Goal: Task Accomplishment & Management: Use online tool/utility

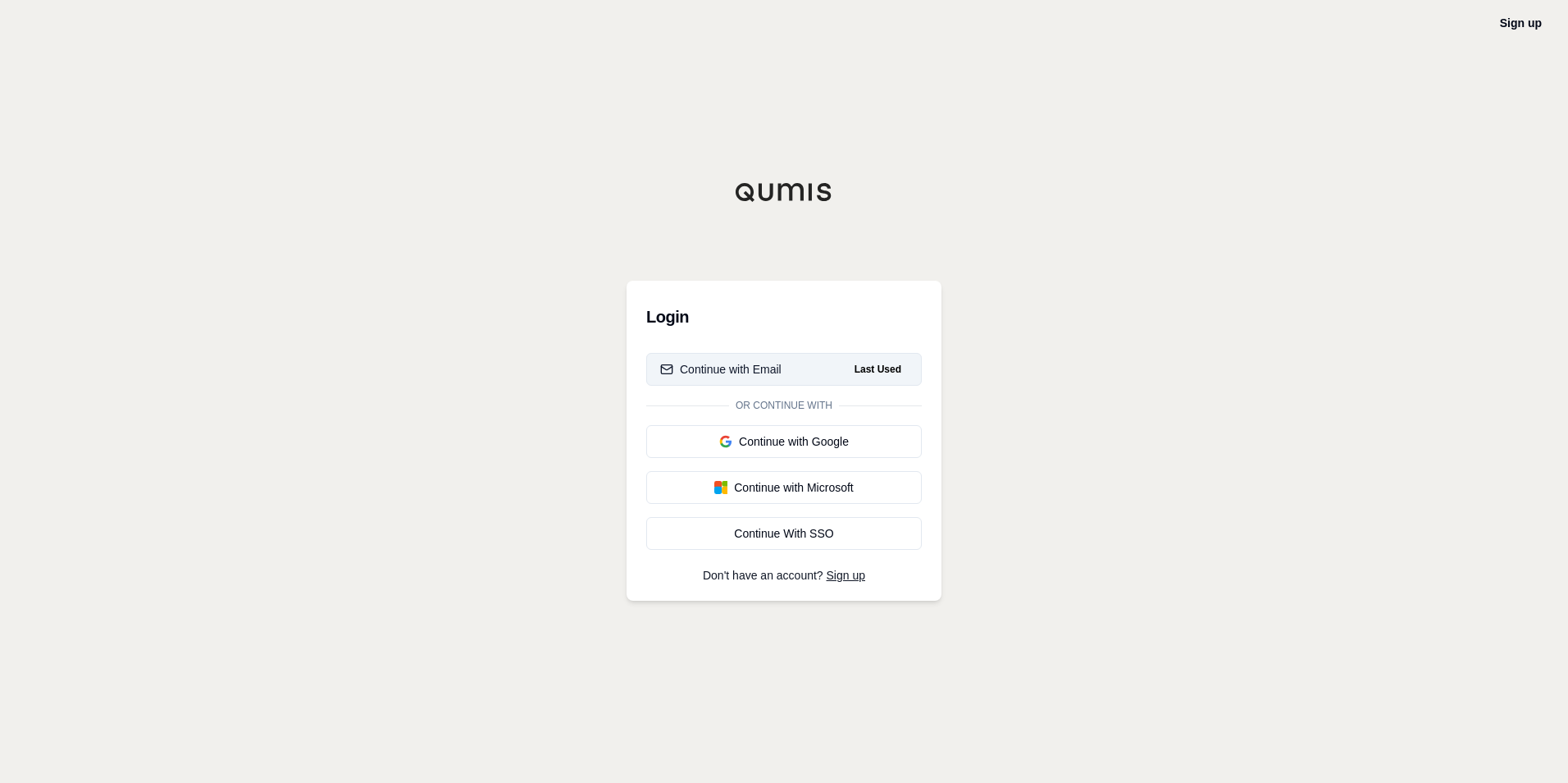
click at [818, 364] on button "Continue with Email Last Used" at bounding box center [784, 369] width 276 height 32
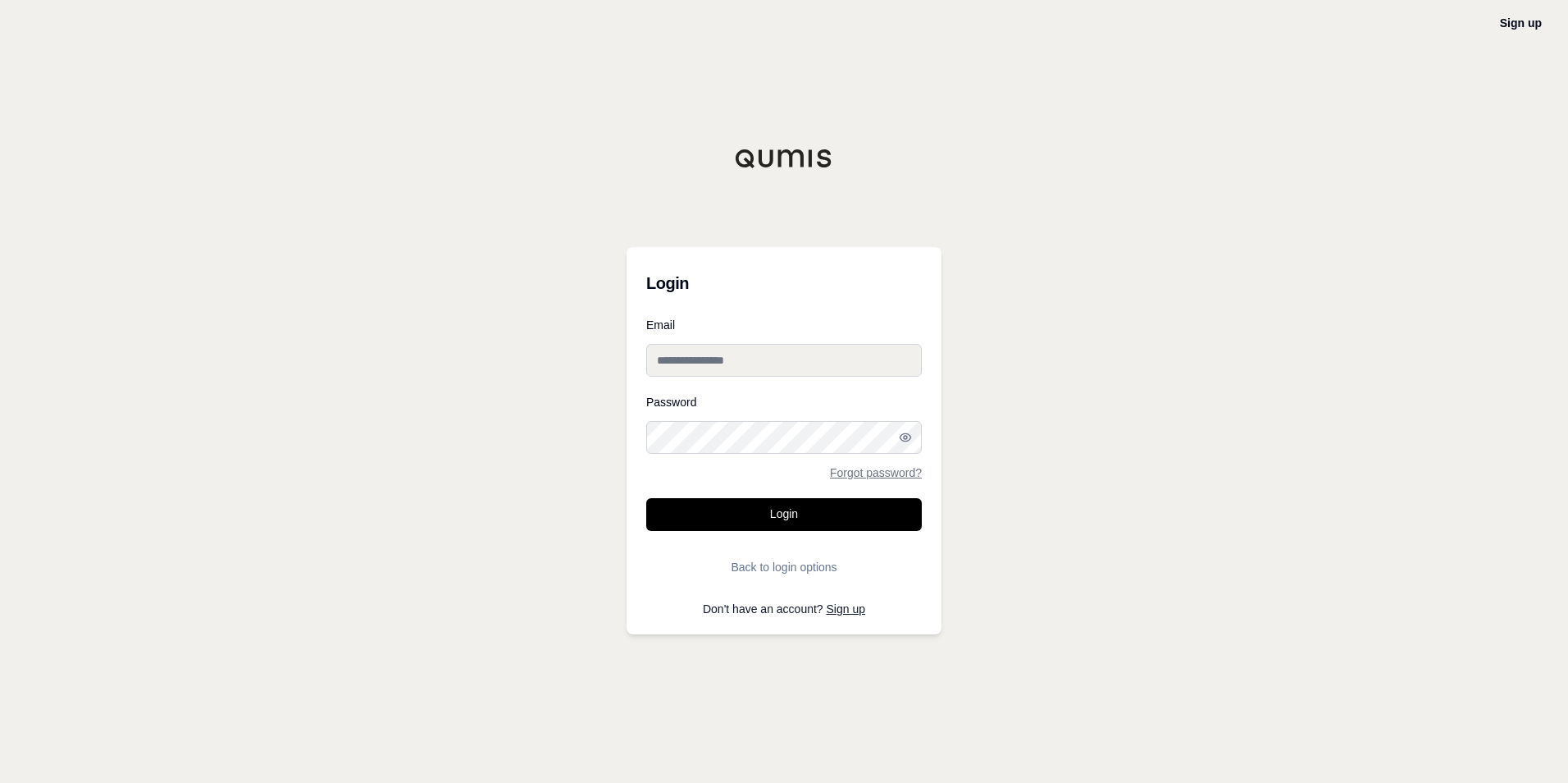
type input "**********"
click at [818, 364] on input "**********" at bounding box center [784, 360] width 276 height 32
click at [697, 506] on button "Login" at bounding box center [784, 514] width 276 height 32
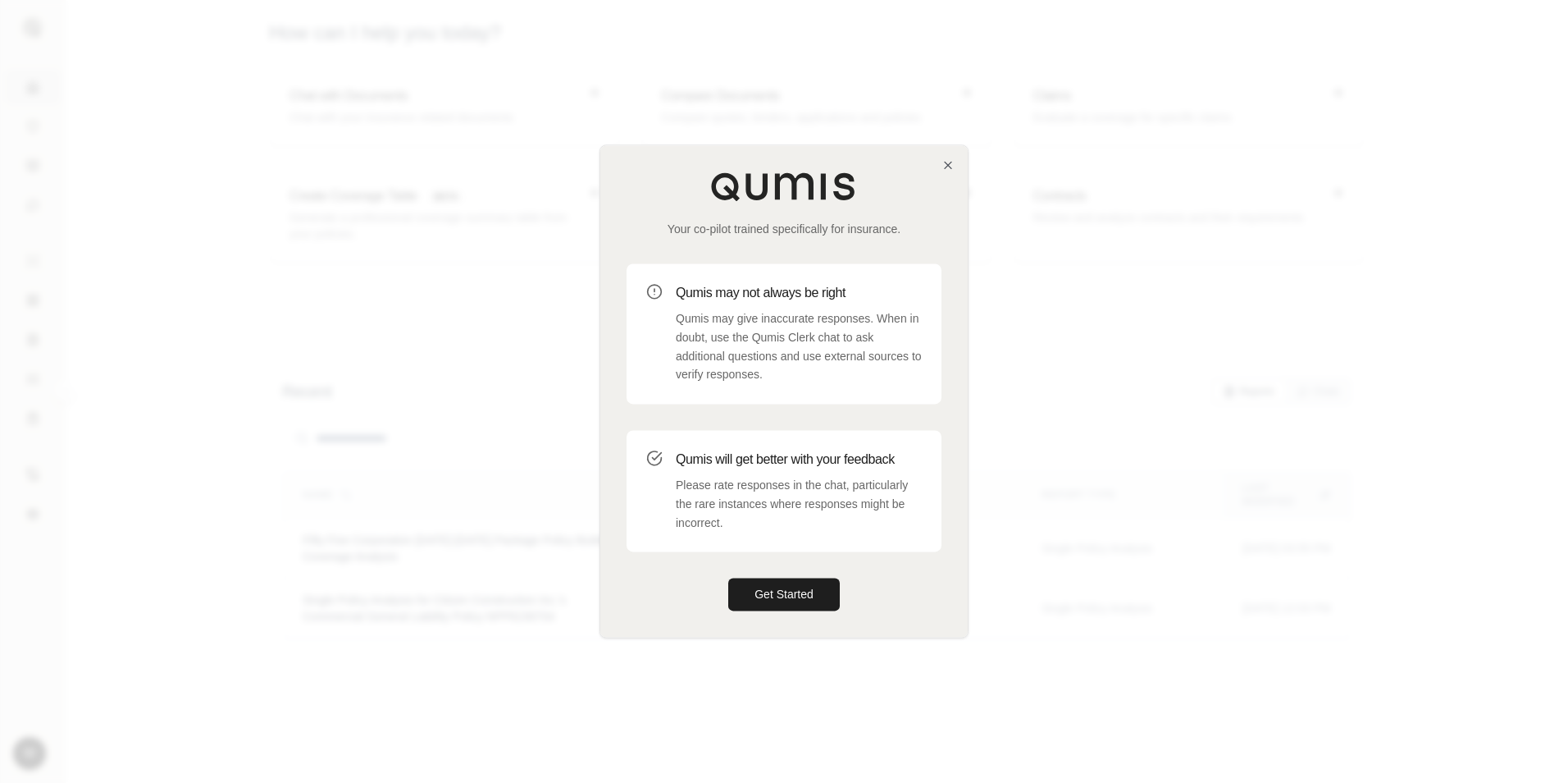
click at [792, 576] on div "Your co-pilot trained specifically for insurance. Qumis may not always be right…" at bounding box center [784, 391] width 367 height 491
click at [781, 583] on button "Get Started" at bounding box center [784, 594] width 112 height 32
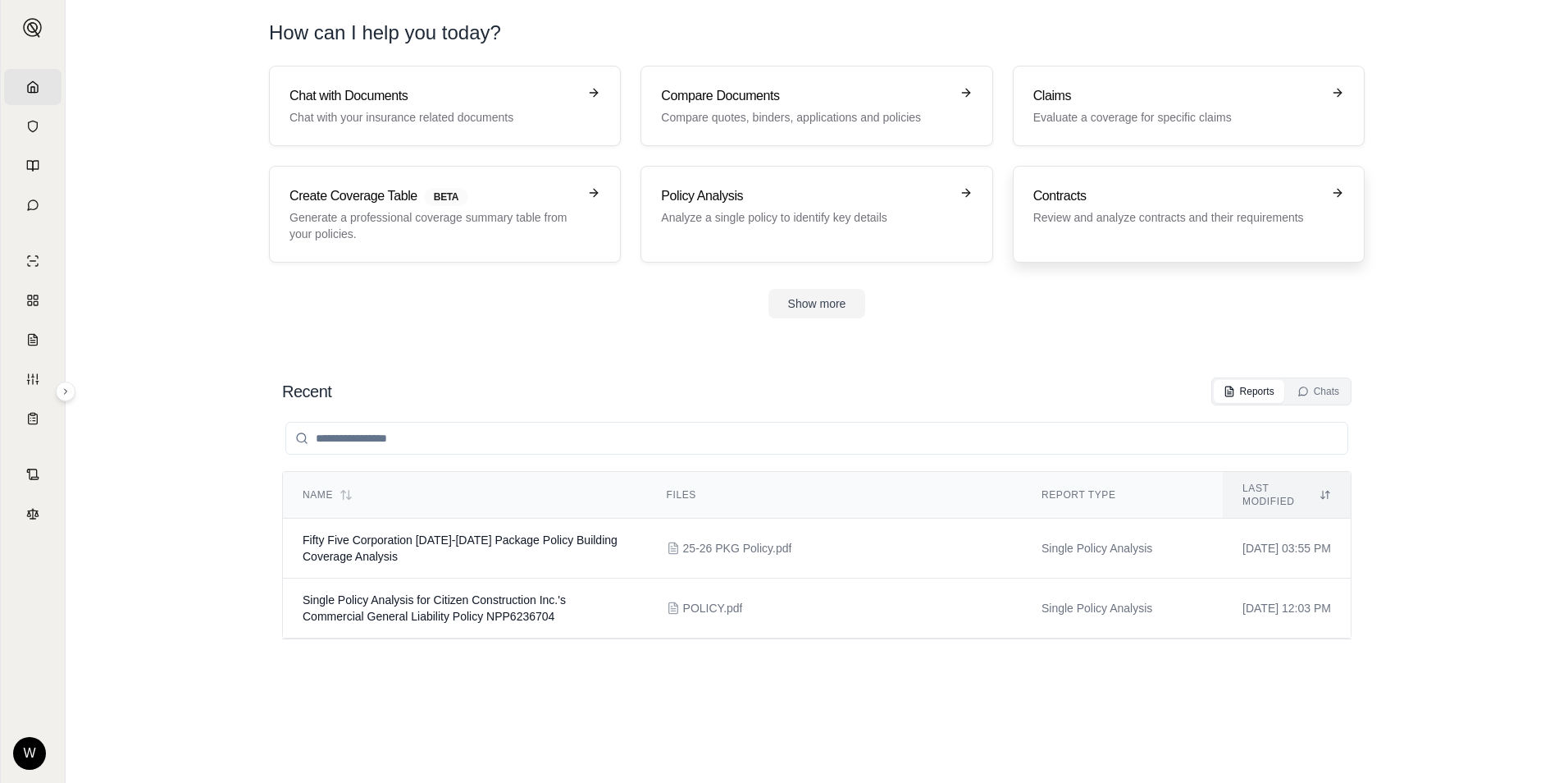
click at [1232, 205] on h3 "Contracts" at bounding box center [1177, 197] width 288 height 20
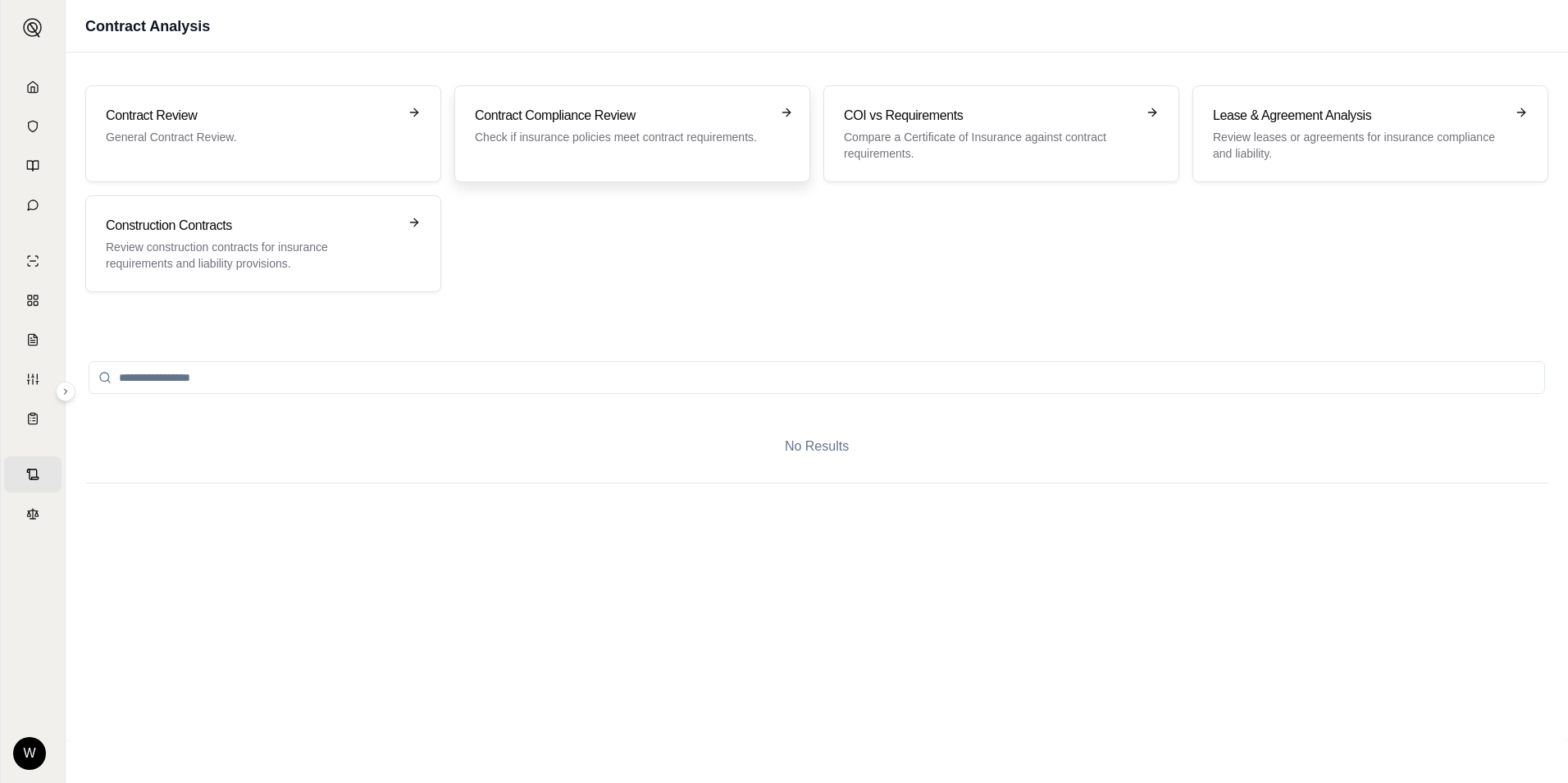
click at [720, 101] on div "Contract Compliance Review Check if insurance policies meet contract requiremen…" at bounding box center [632, 133] width 356 height 97
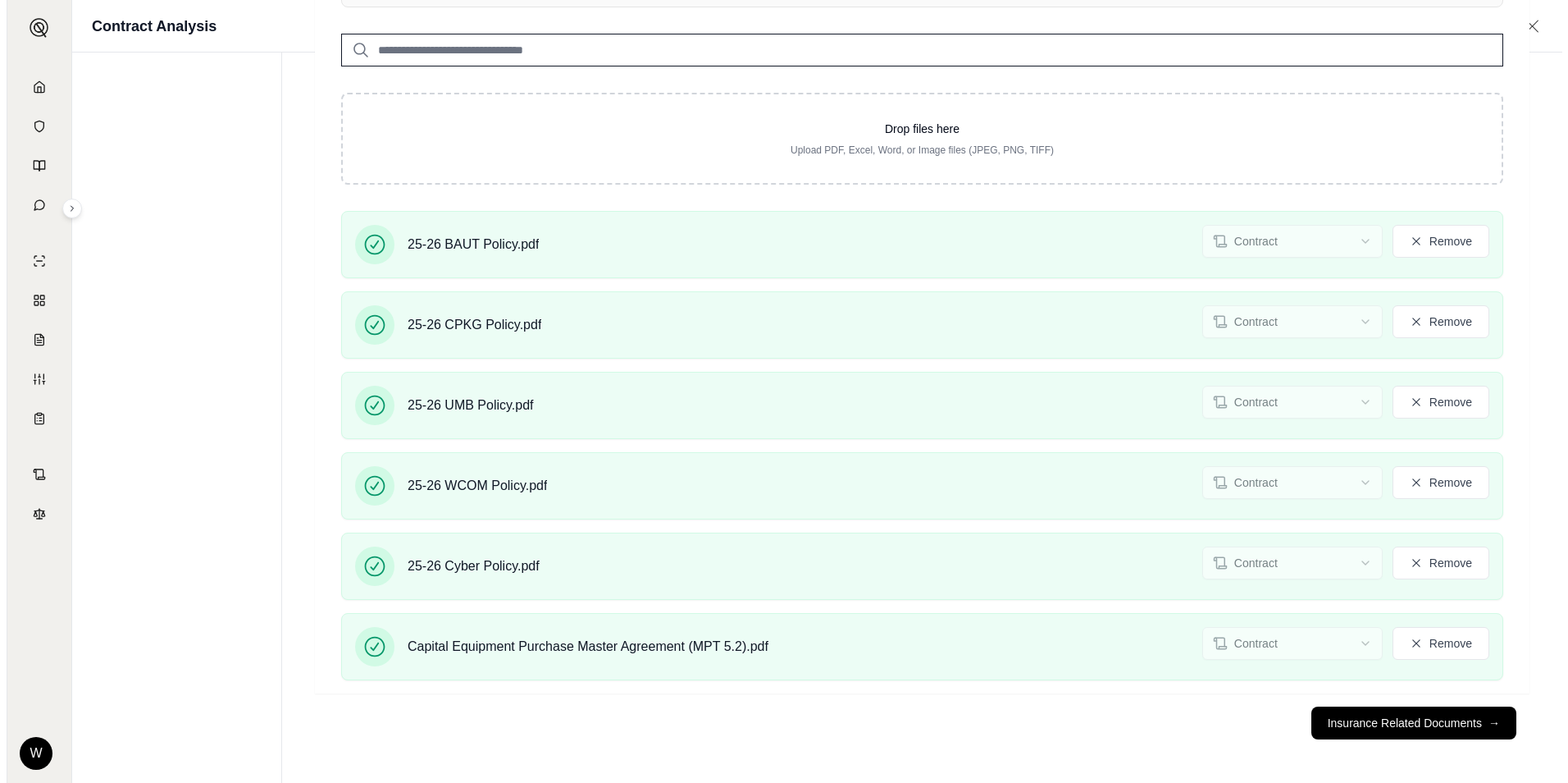
scroll to position [371, 0]
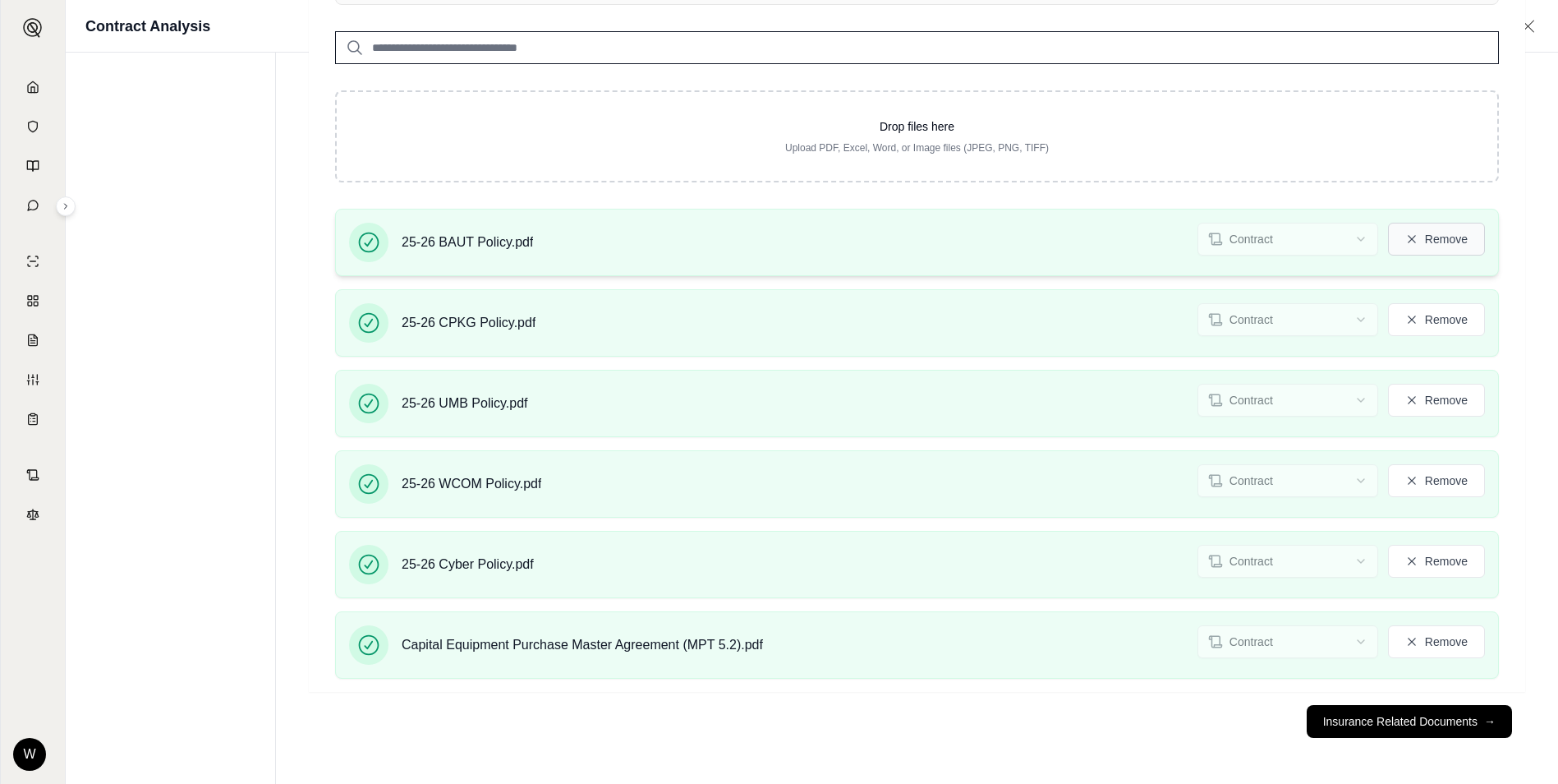
click at [1445, 233] on button "Remove" at bounding box center [1437, 239] width 97 height 33
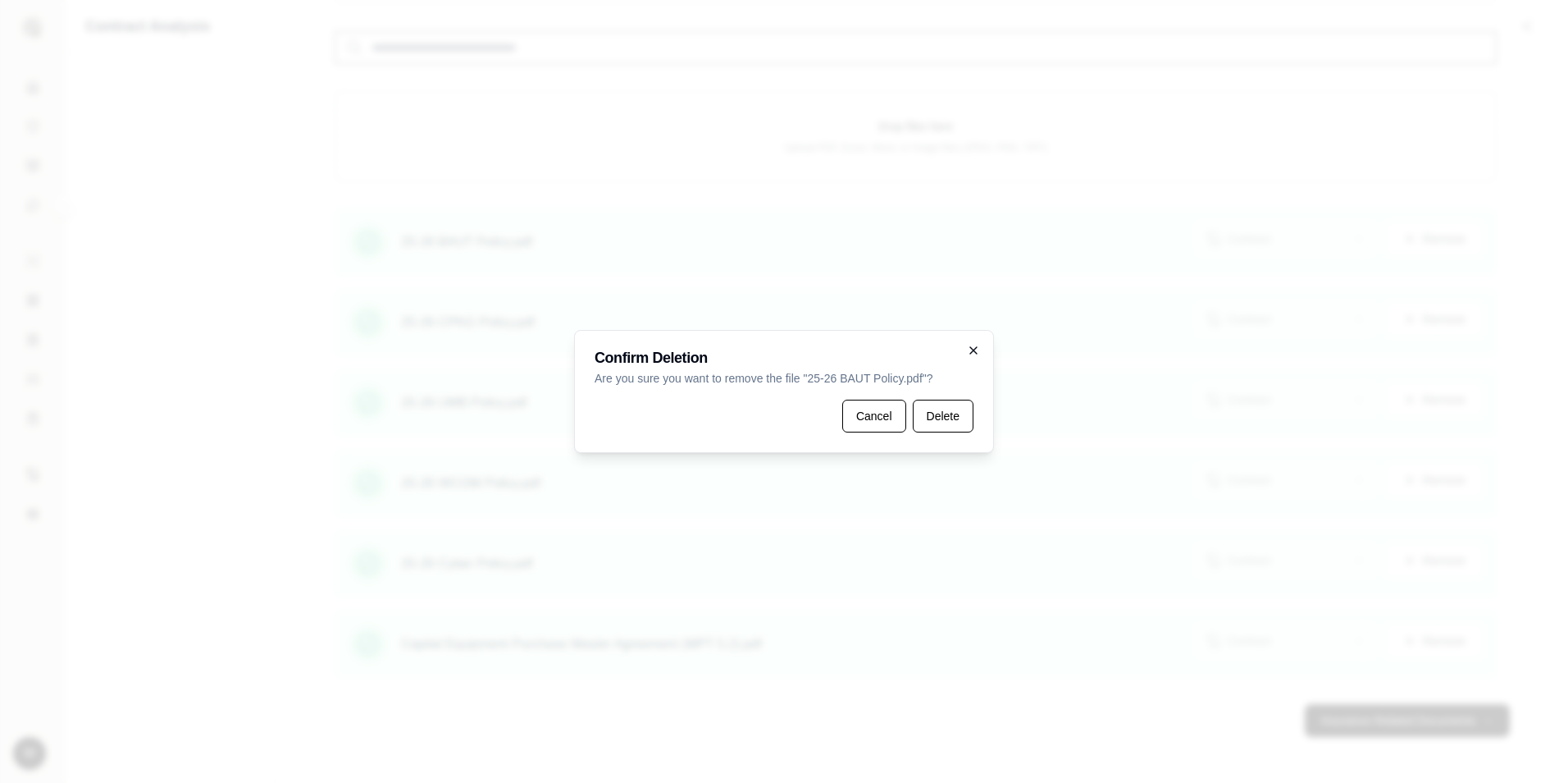
click at [966, 345] on div "Confirm Deletion Are you sure you want to remove the file " 25-26 BAUT Policy.p…" at bounding box center [784, 392] width 420 height 123
click at [973, 354] on icon "button" at bounding box center [973, 351] width 13 height 13
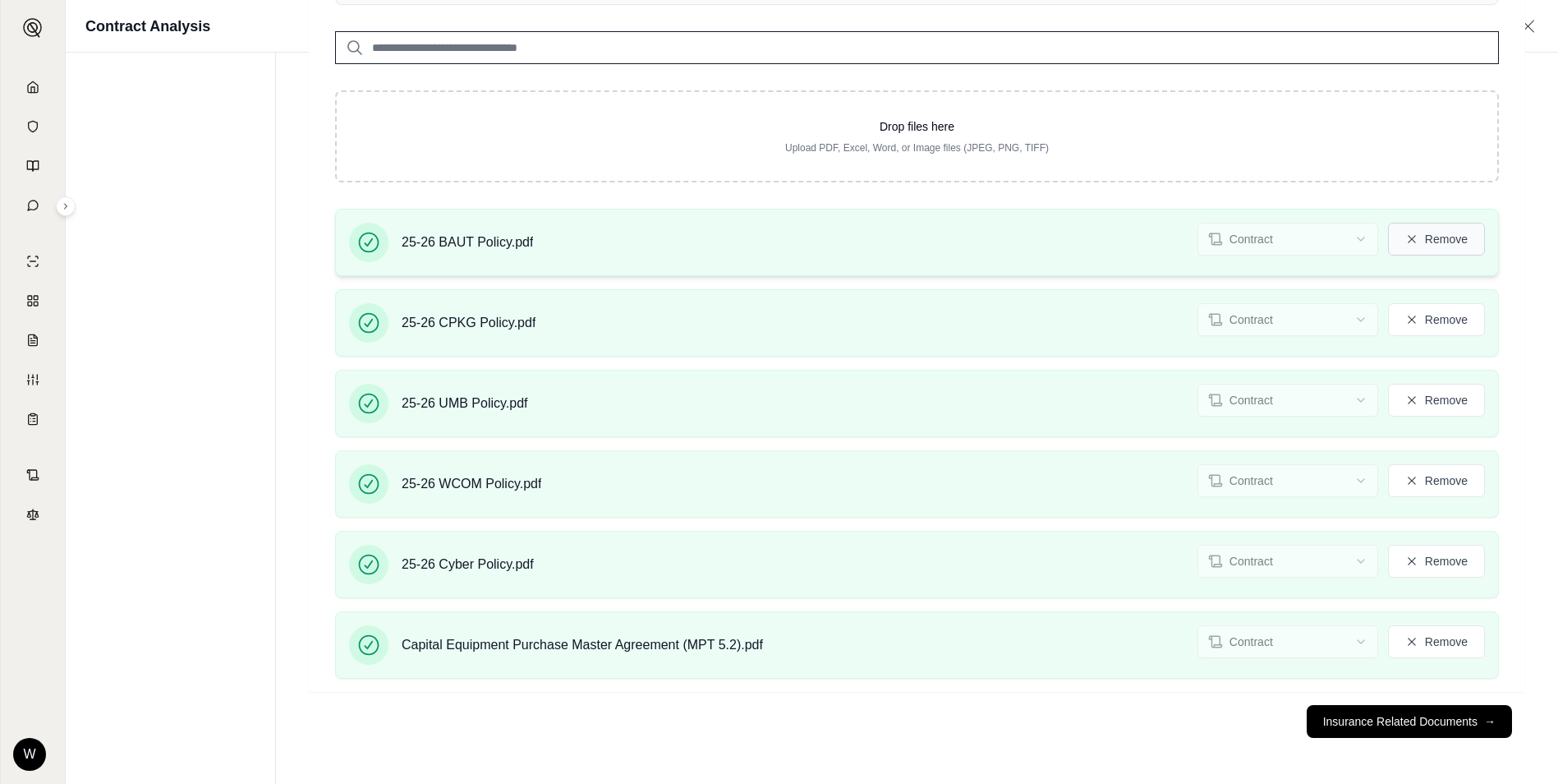
click at [1460, 239] on button "Remove" at bounding box center [1437, 239] width 97 height 33
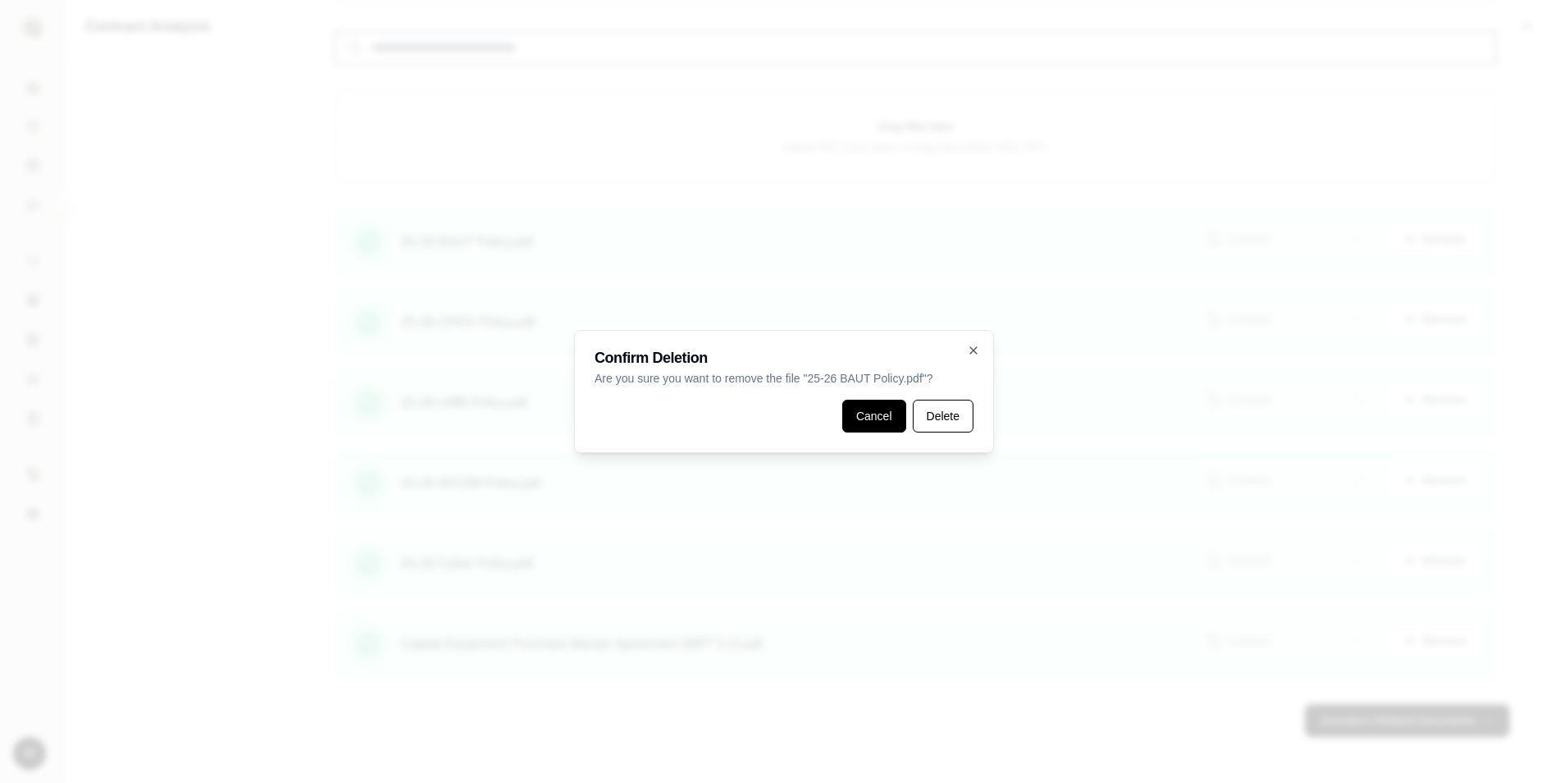
click at [901, 428] on button "Cancel" at bounding box center [874, 416] width 64 height 32
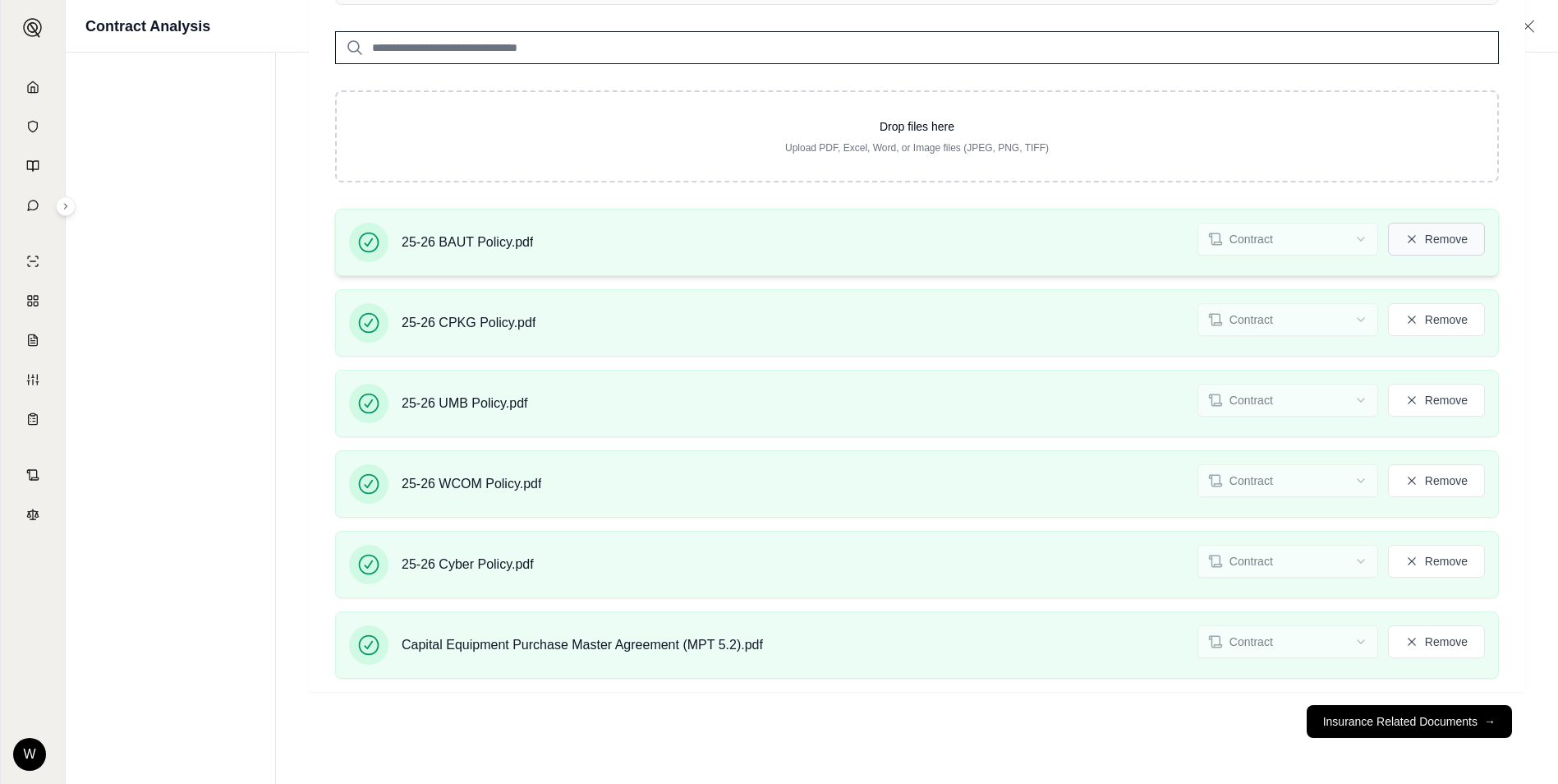
click at [1430, 241] on button "Remove" at bounding box center [1437, 239] width 97 height 33
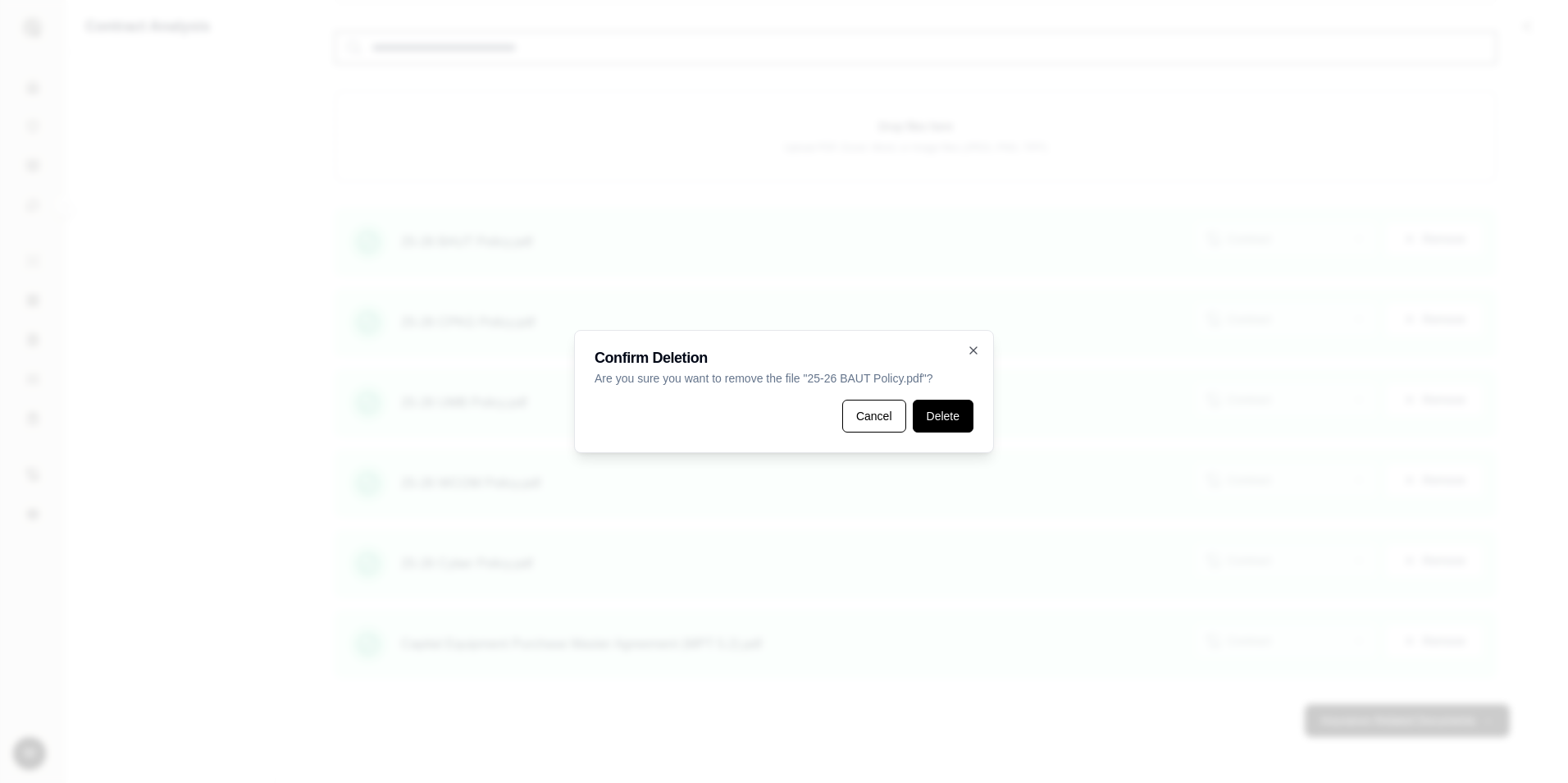
click at [943, 408] on button "Delete" at bounding box center [943, 416] width 61 height 32
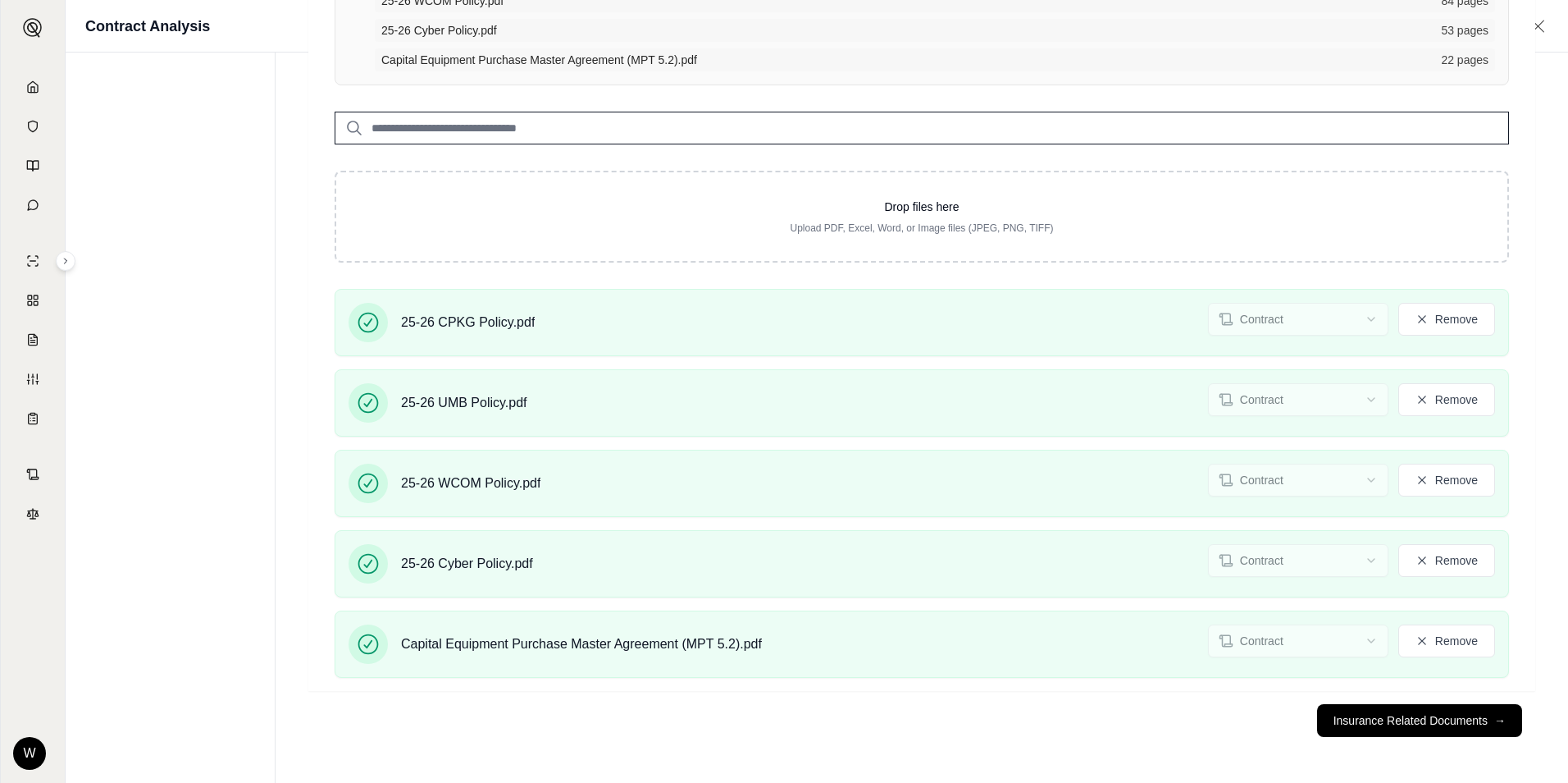
scroll to position [261, 0]
click at [1437, 312] on button "Remove" at bounding box center [1435, 318] width 97 height 32
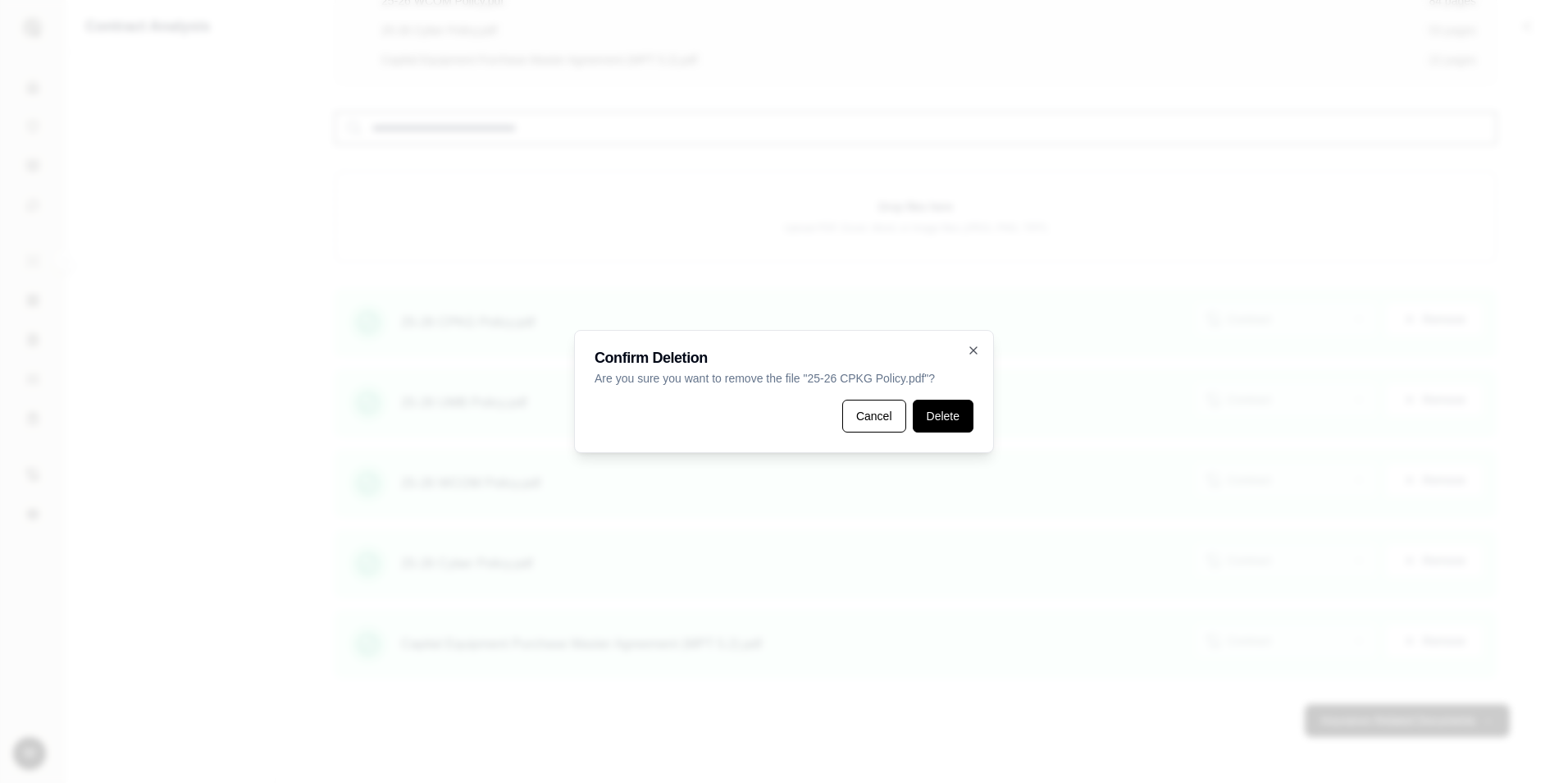
click at [959, 426] on button "Delete" at bounding box center [943, 416] width 61 height 32
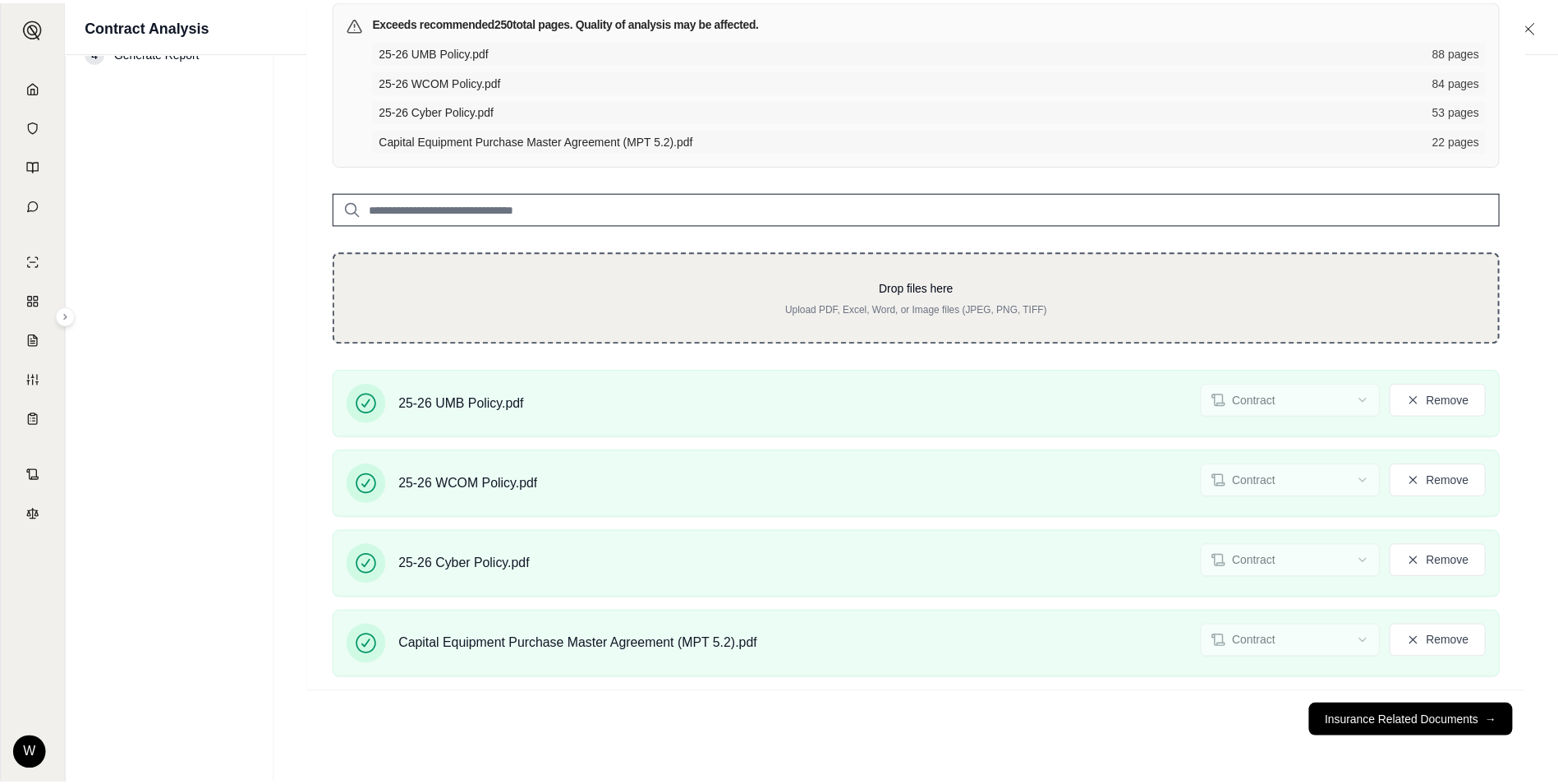
scroll to position [0, 0]
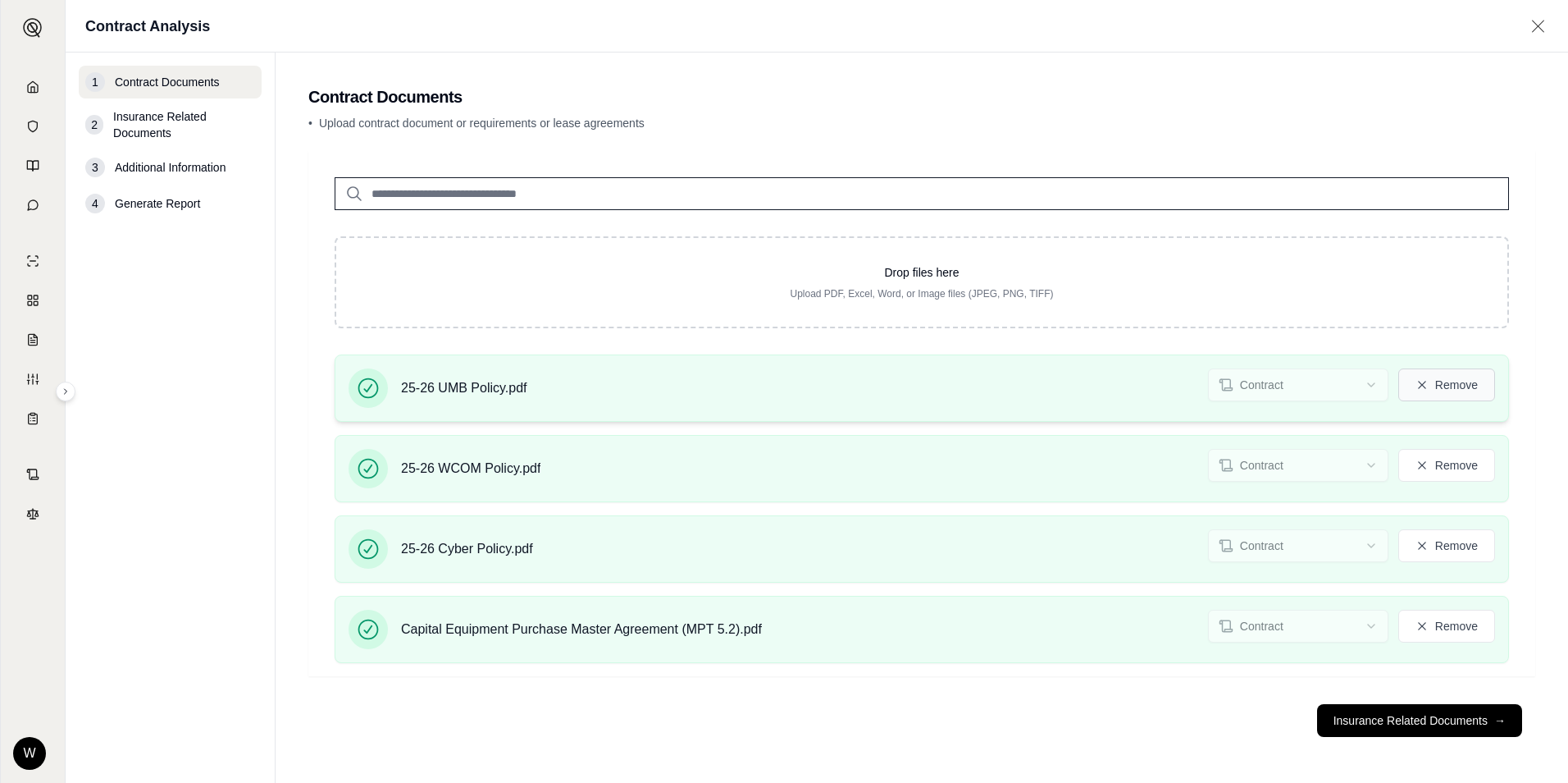
click at [1410, 368] on button "Remove" at bounding box center [1446, 384] width 97 height 32
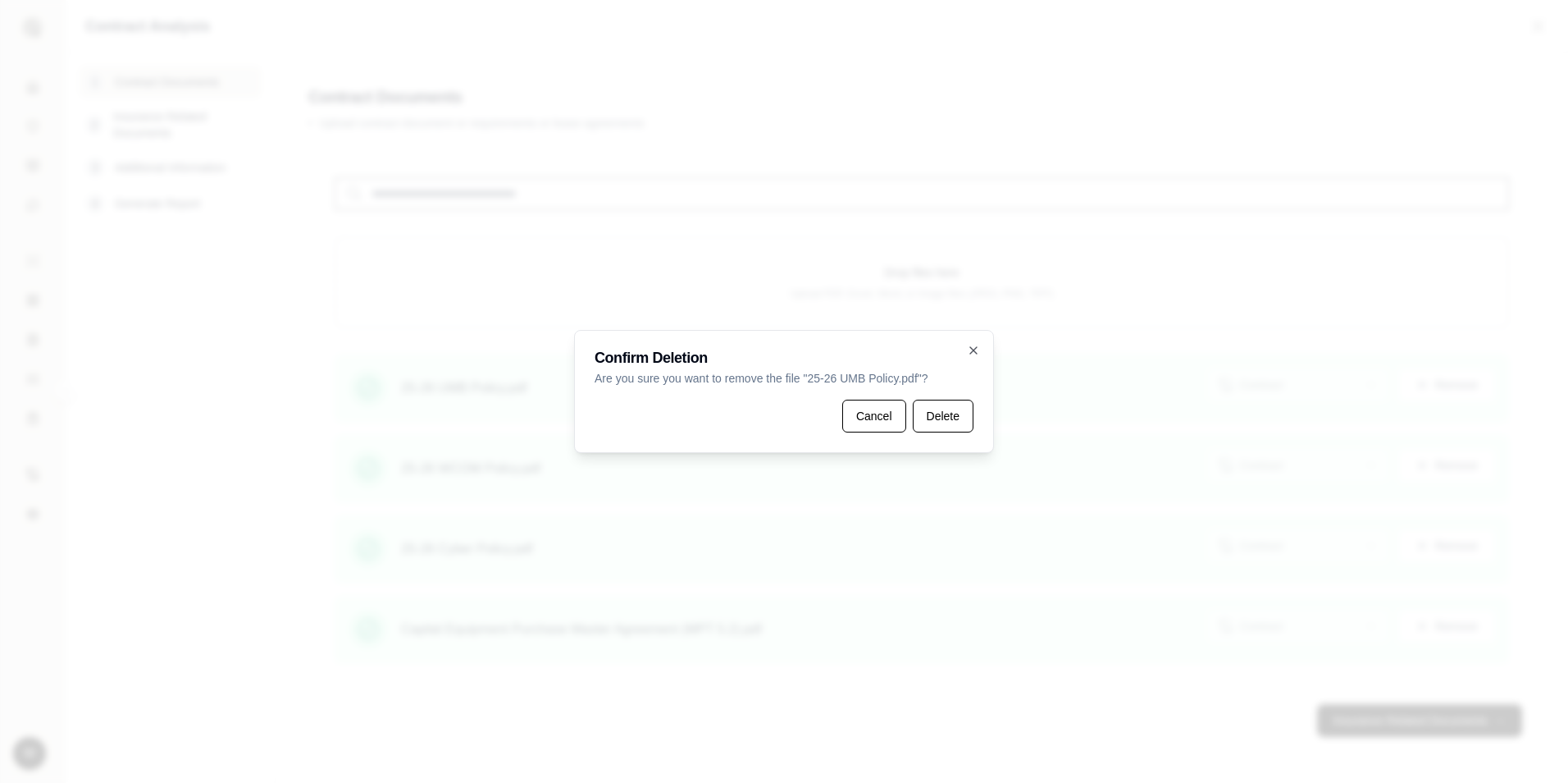
click at [965, 424] on button "Delete" at bounding box center [943, 416] width 61 height 32
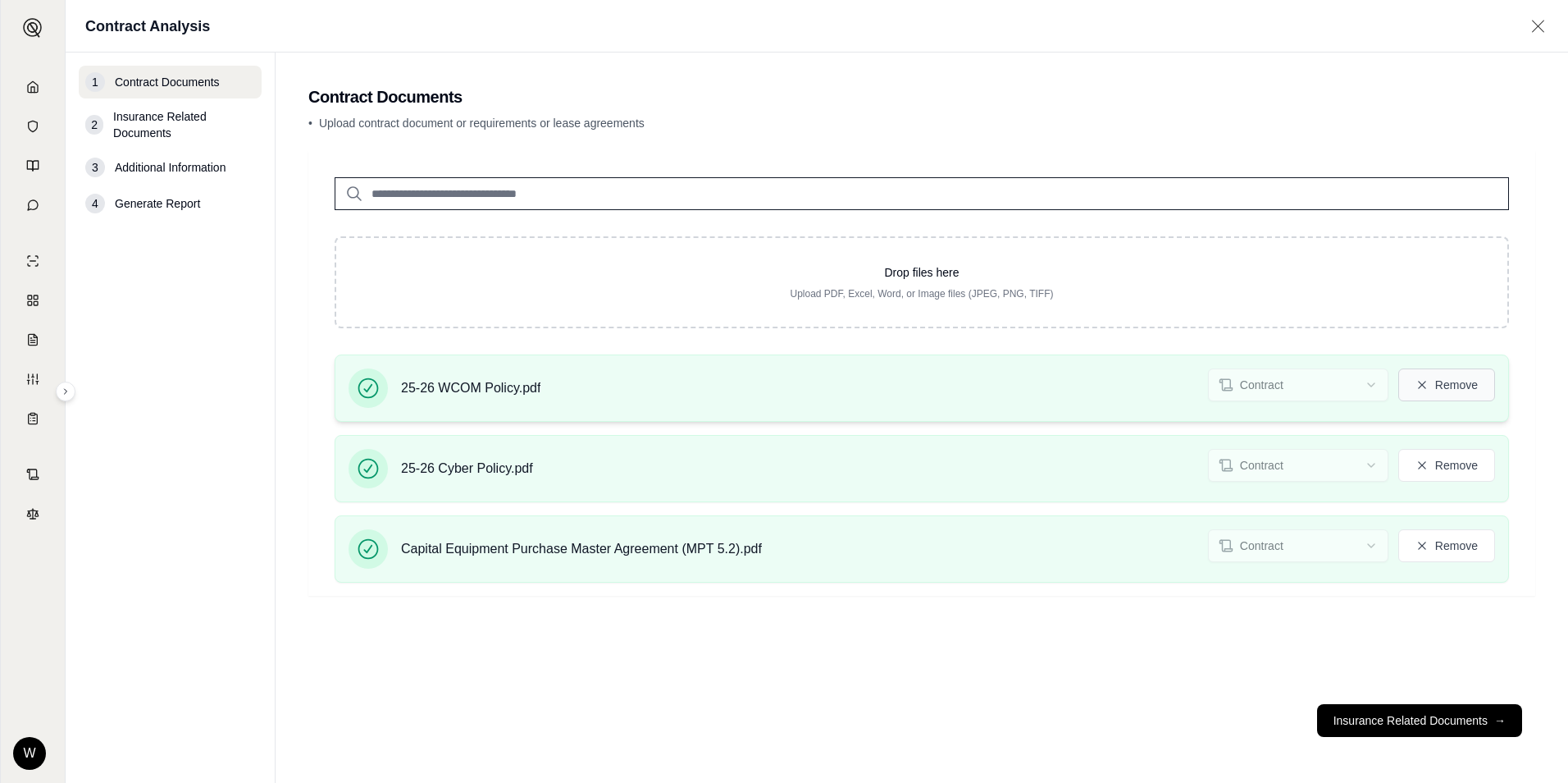
click at [1451, 386] on button "Remove" at bounding box center [1446, 384] width 97 height 32
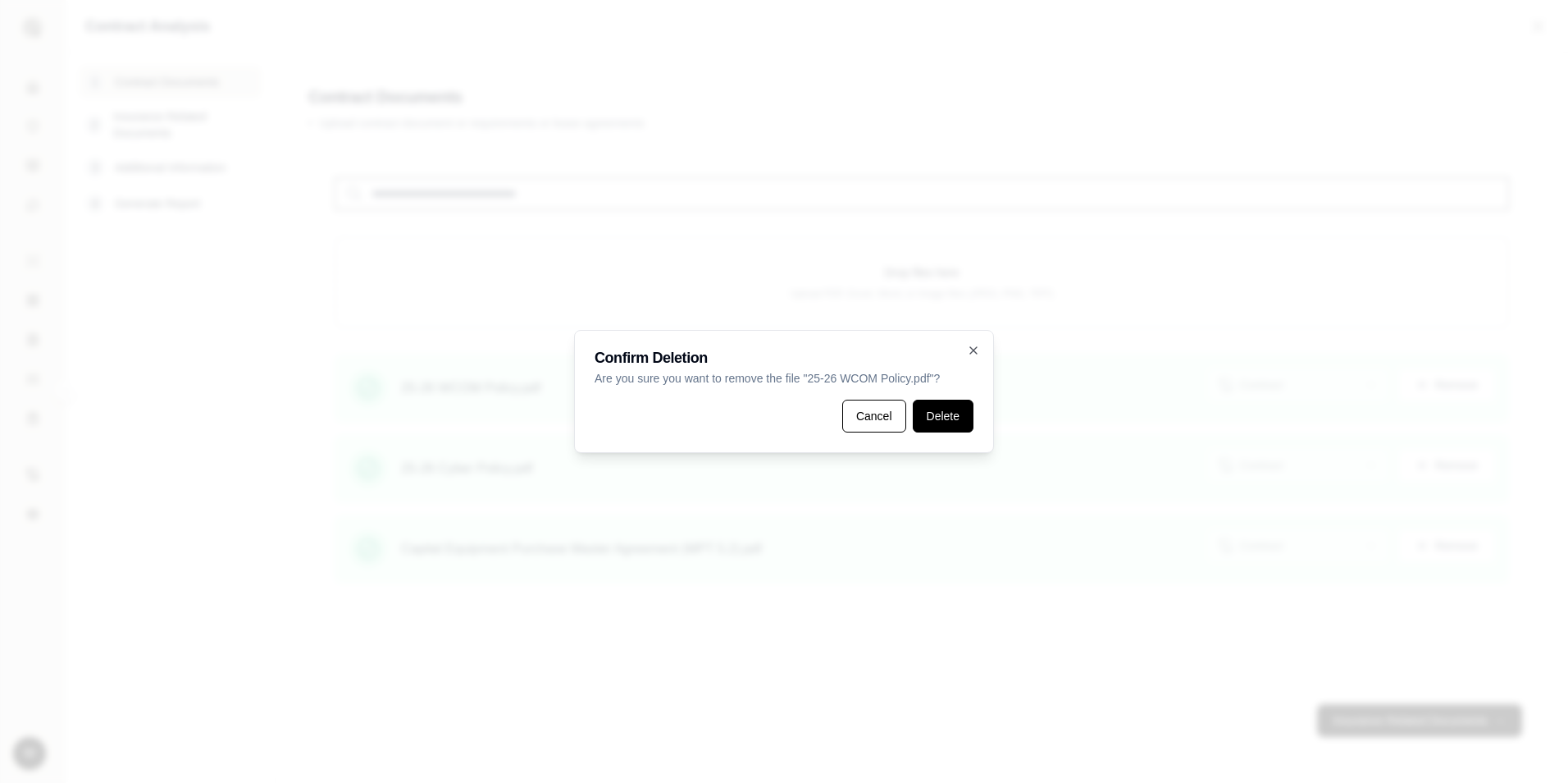
click at [950, 416] on button "Delete" at bounding box center [943, 416] width 61 height 32
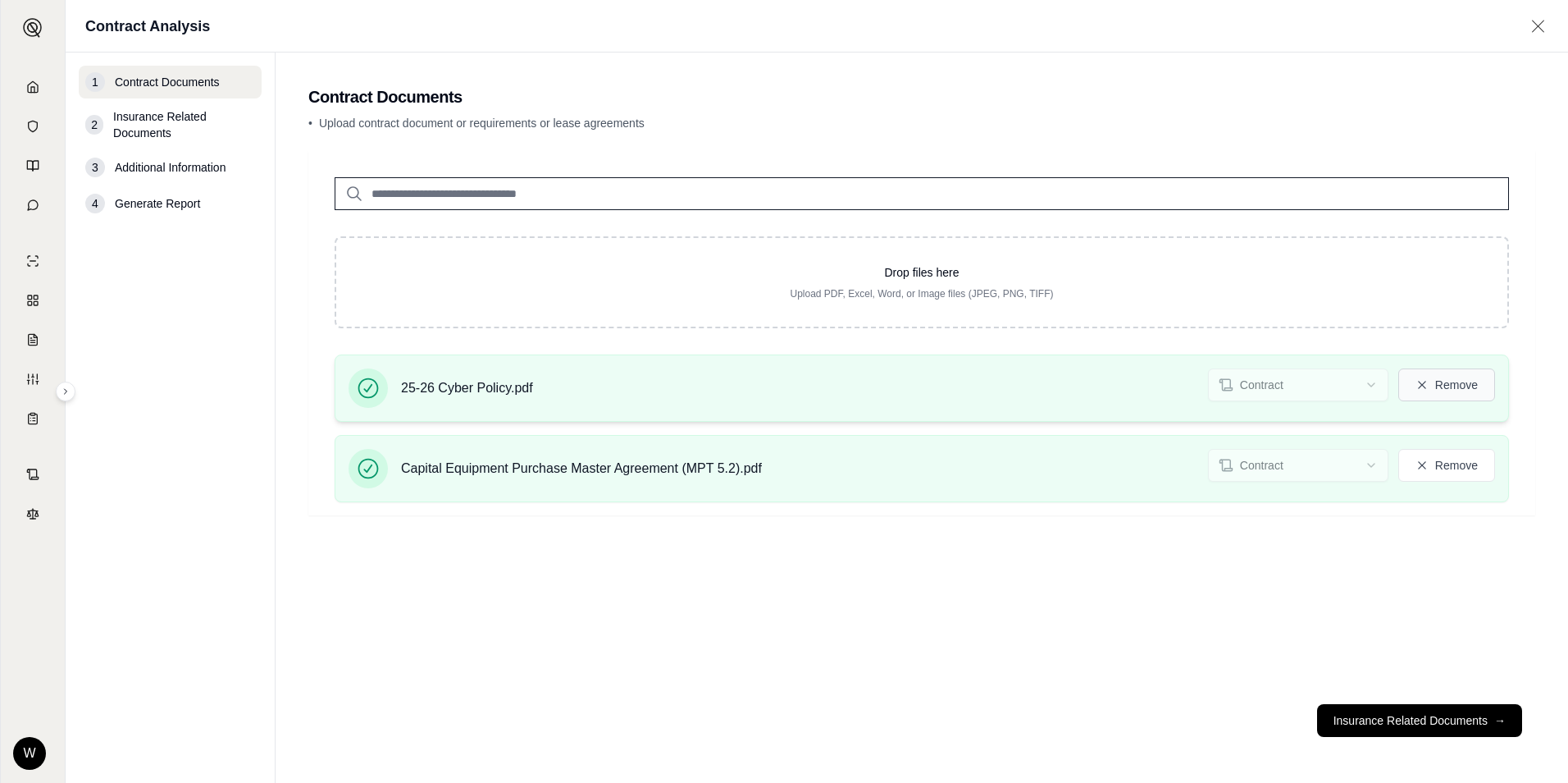
click at [1447, 381] on button "Remove" at bounding box center [1446, 384] width 97 height 32
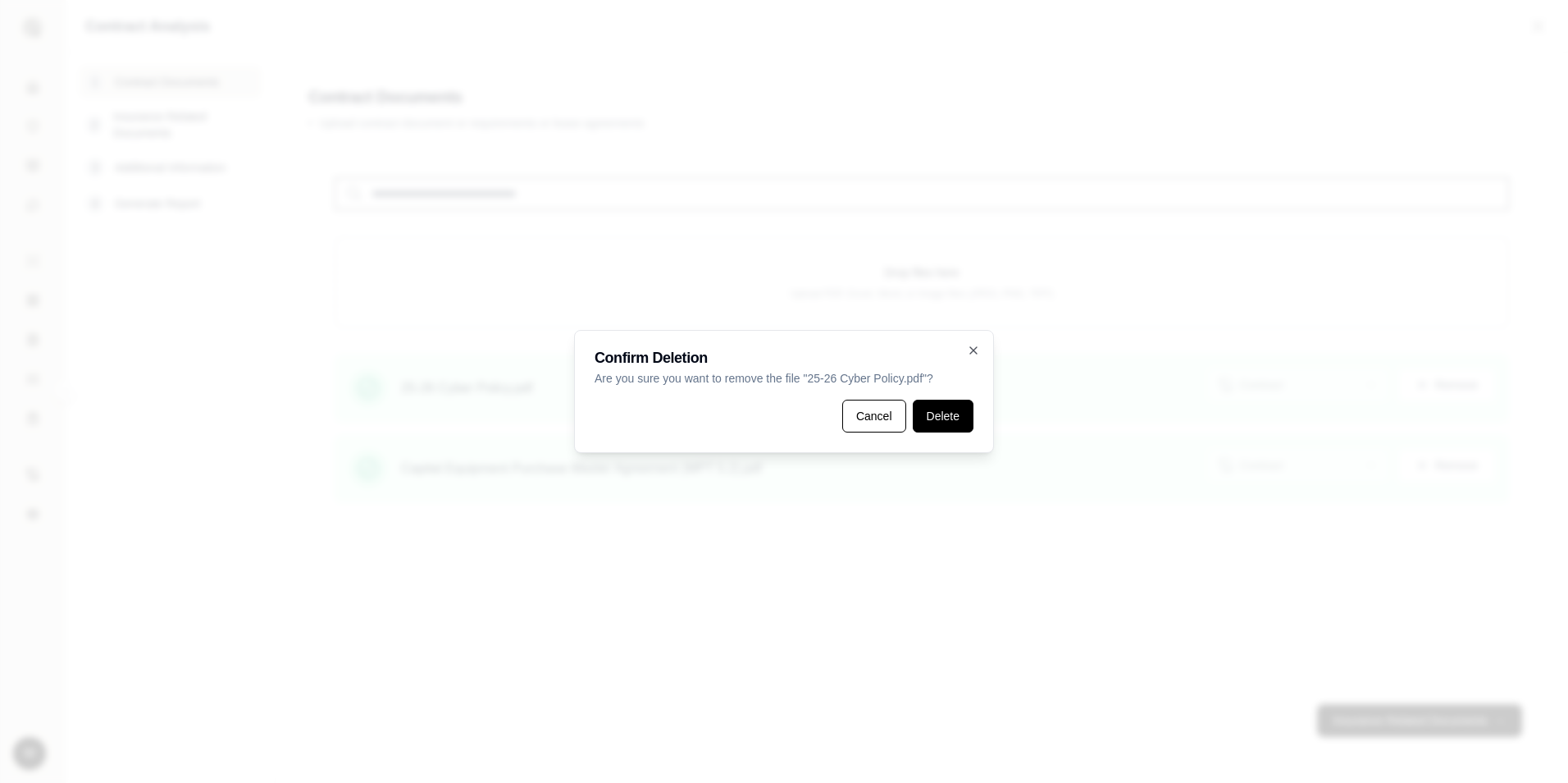
click at [961, 428] on button "Delete" at bounding box center [943, 416] width 61 height 32
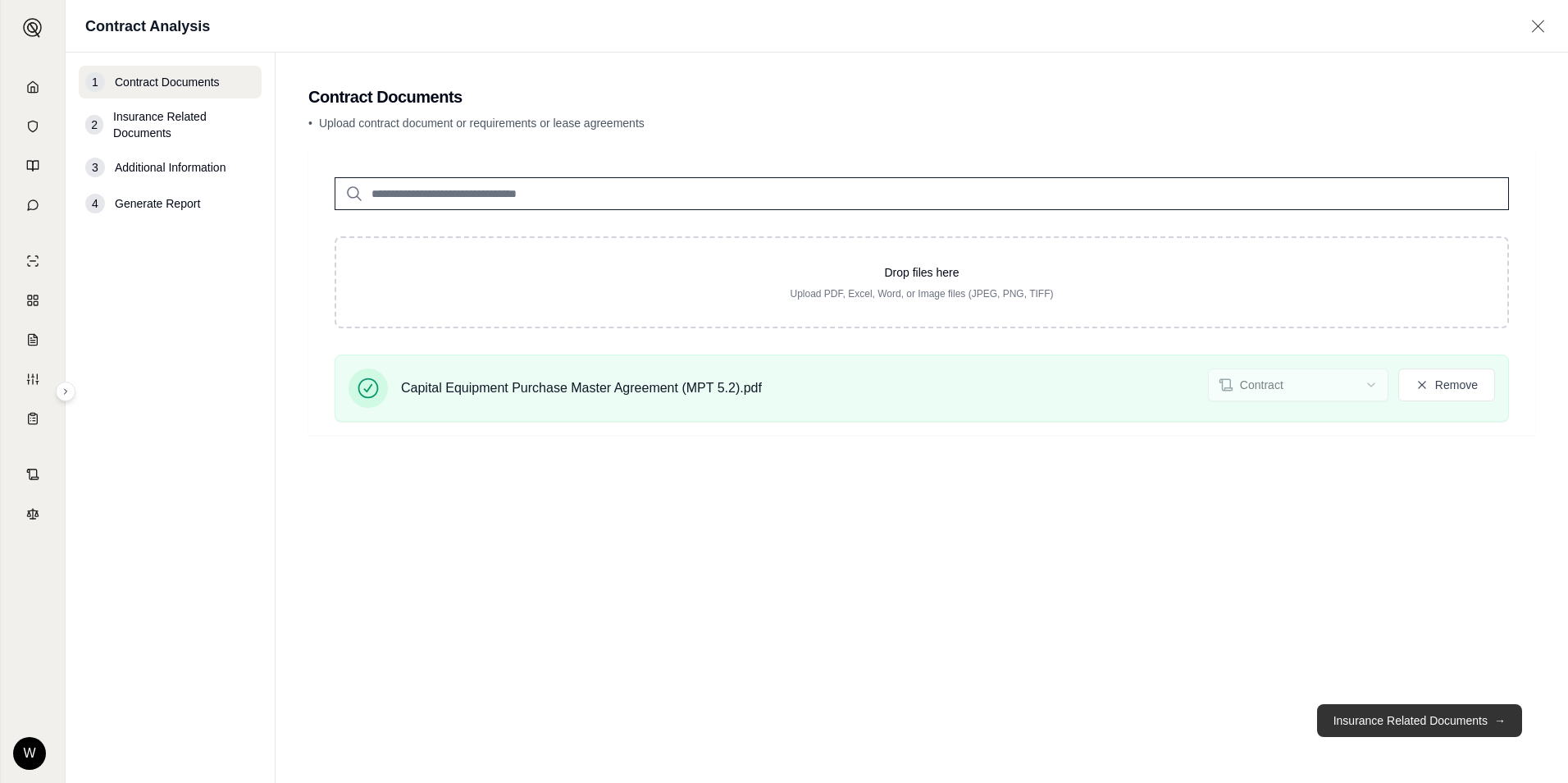
click at [1362, 710] on button "Insurance Related Documents →" at bounding box center [1420, 720] width 205 height 32
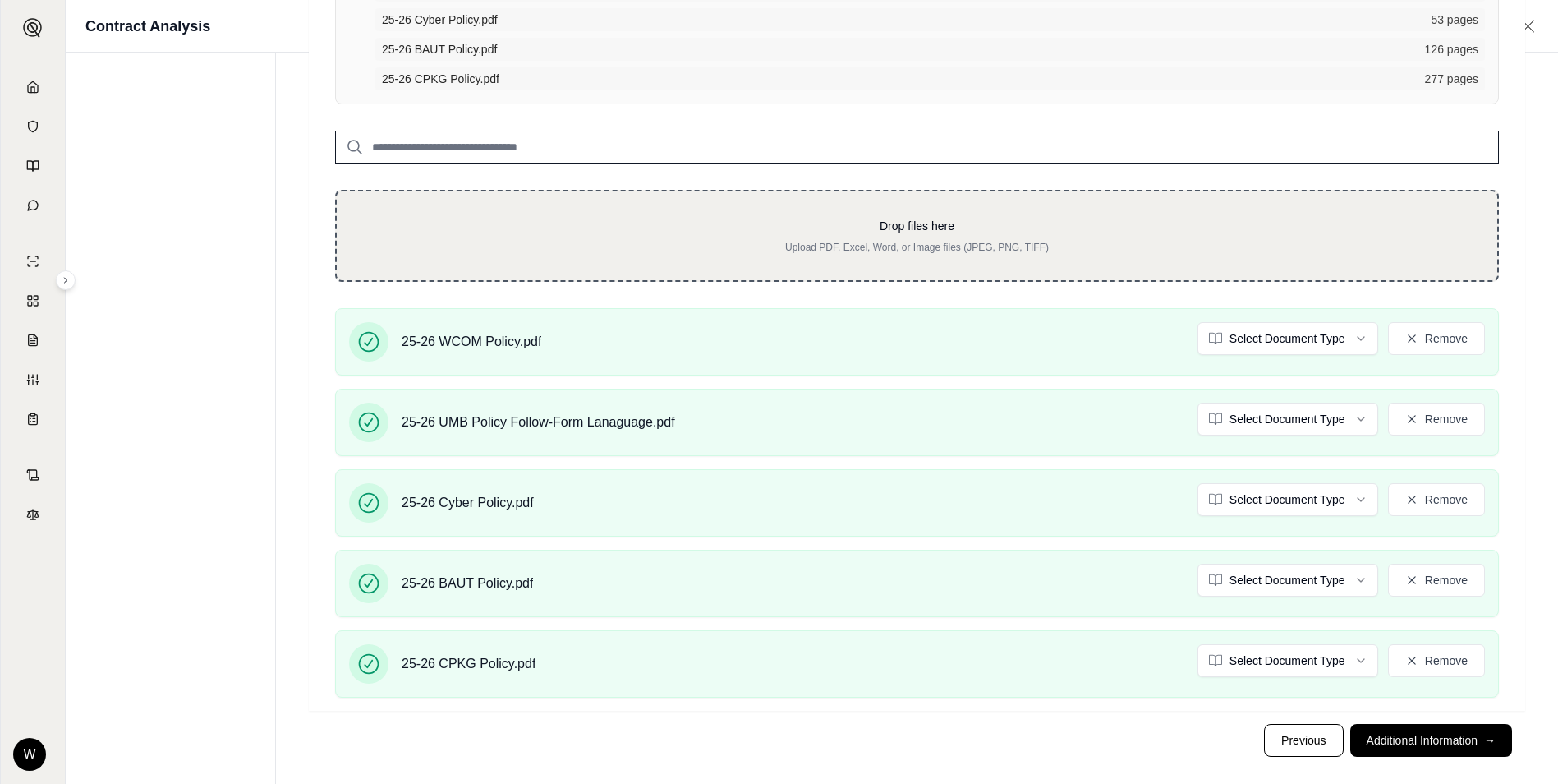
scroll to position [261, 0]
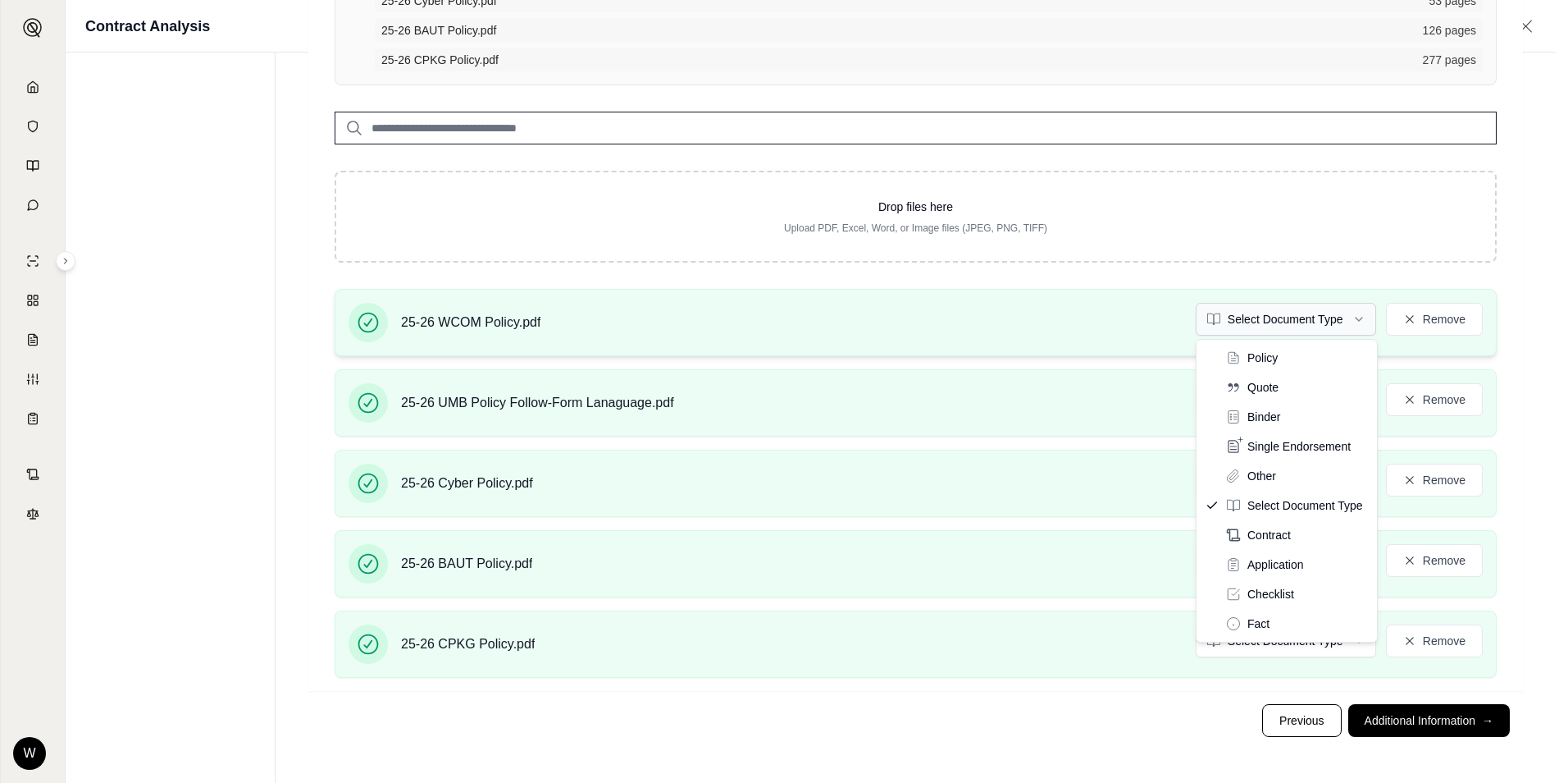
click at [1324, 316] on html "Home Vault Prompts Chats Single Policy Comparisons Claims Custom Report Coverag…" at bounding box center [784, 261] width 1568 height 1044
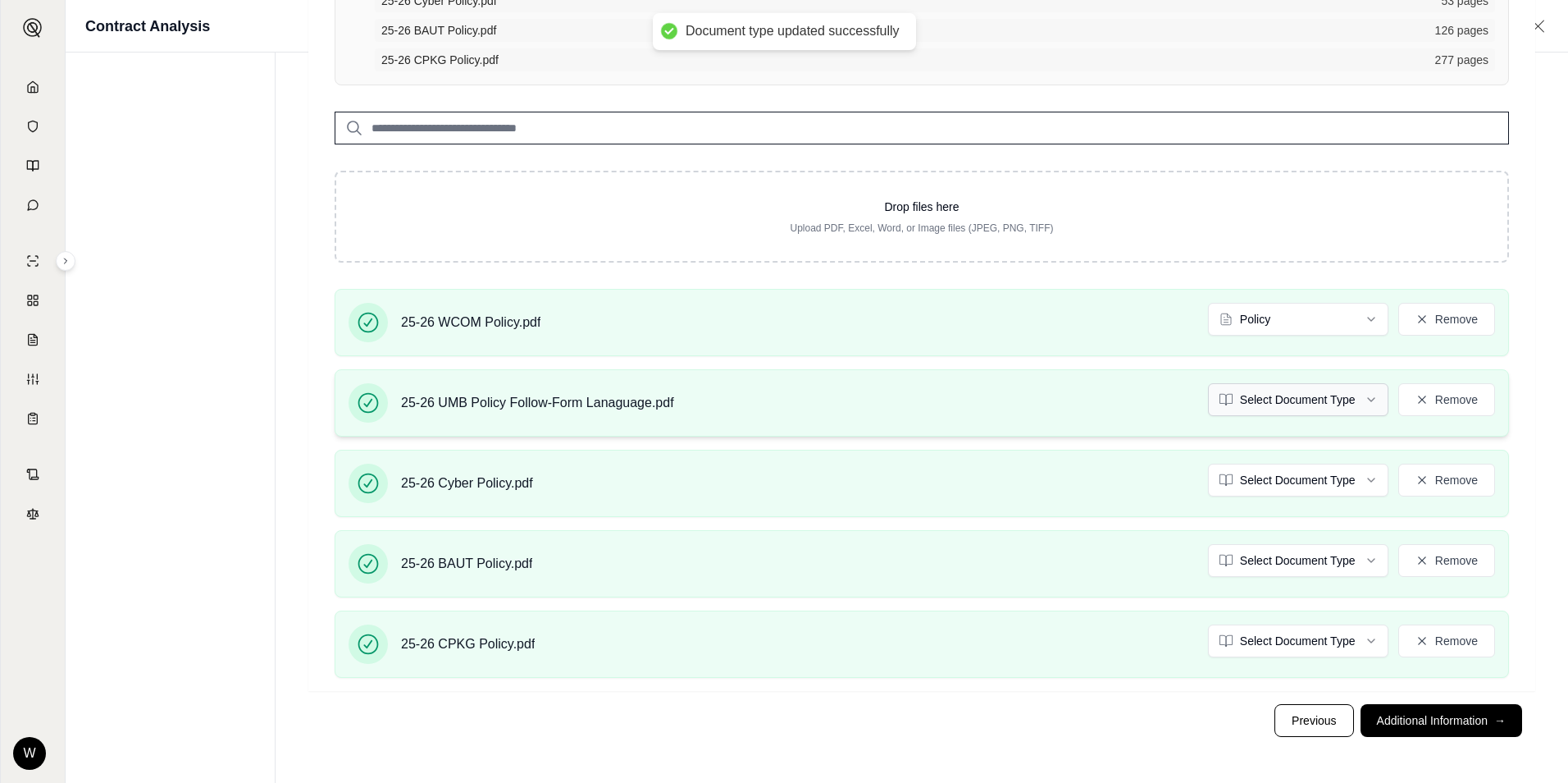
click at [1274, 396] on html "Document type updated successfully Home Vault Prompts Chats Single Policy Compa…" at bounding box center [784, 261] width 1568 height 1044
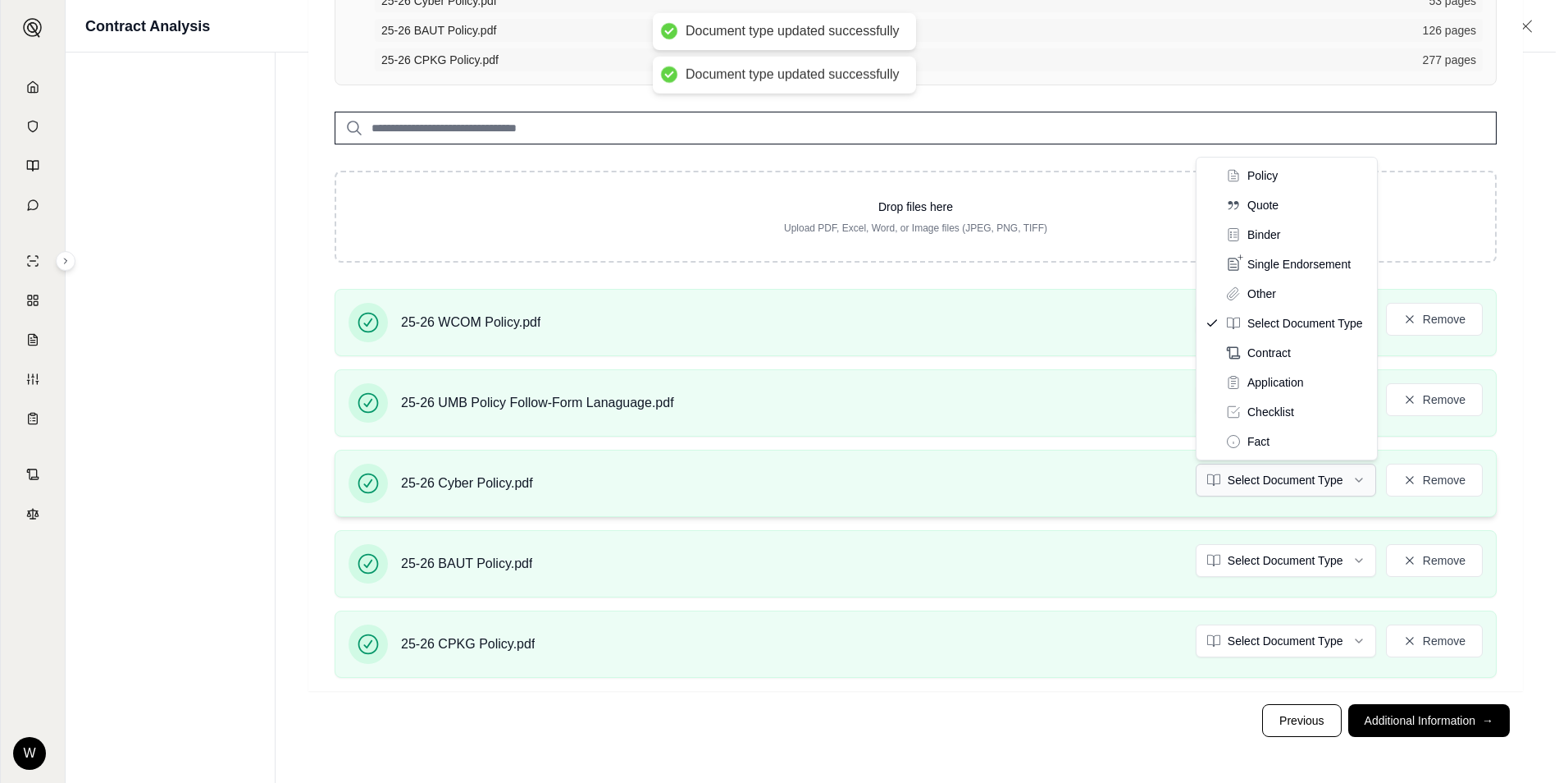
click at [1268, 471] on html "Document type updated successfully Document type updated successfully Home Vaul…" at bounding box center [784, 261] width 1568 height 1044
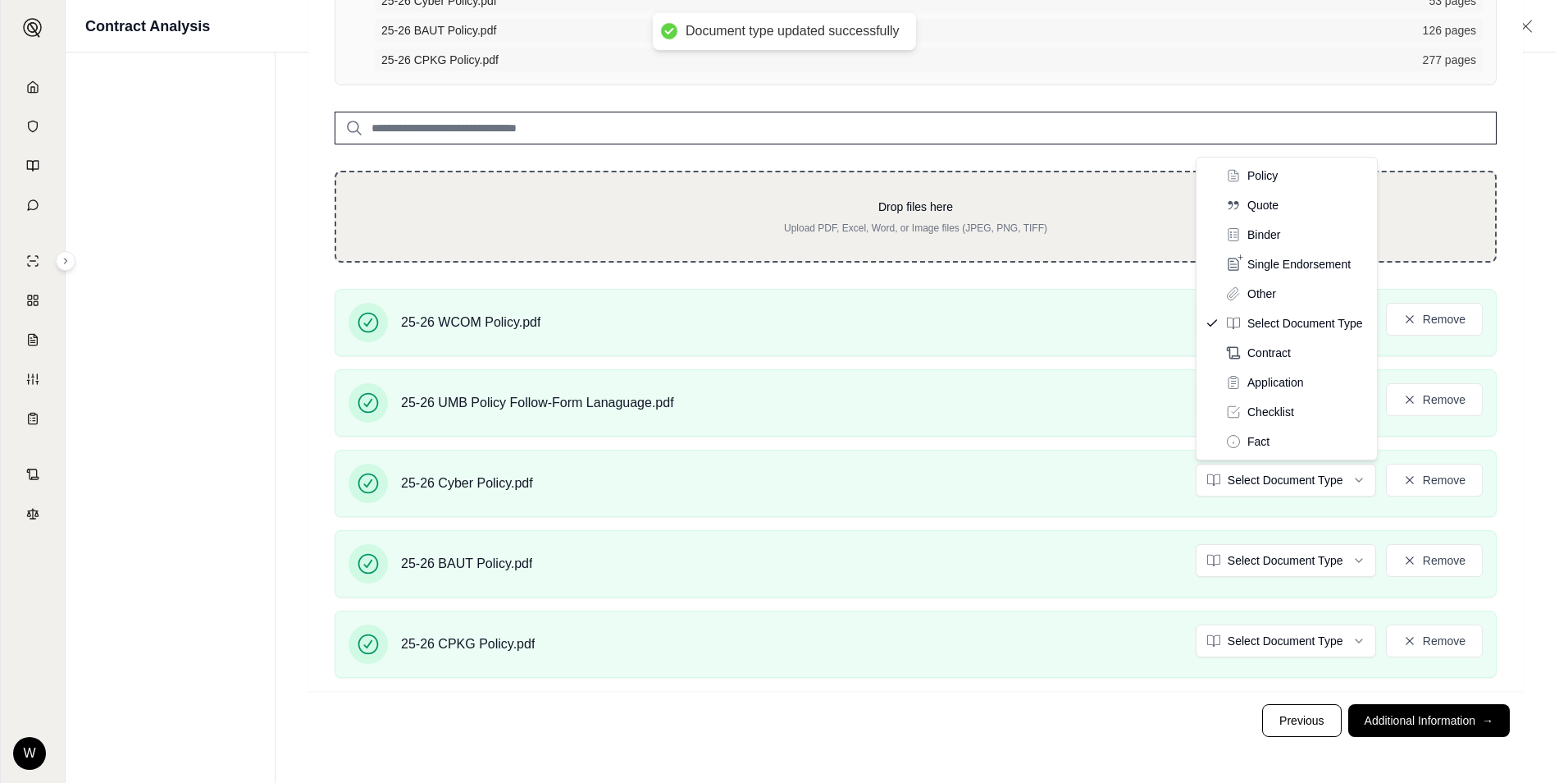
drag, startPoint x: 1236, startPoint y: 183, endPoint x: 1236, endPoint y: 192, distance: 9.0
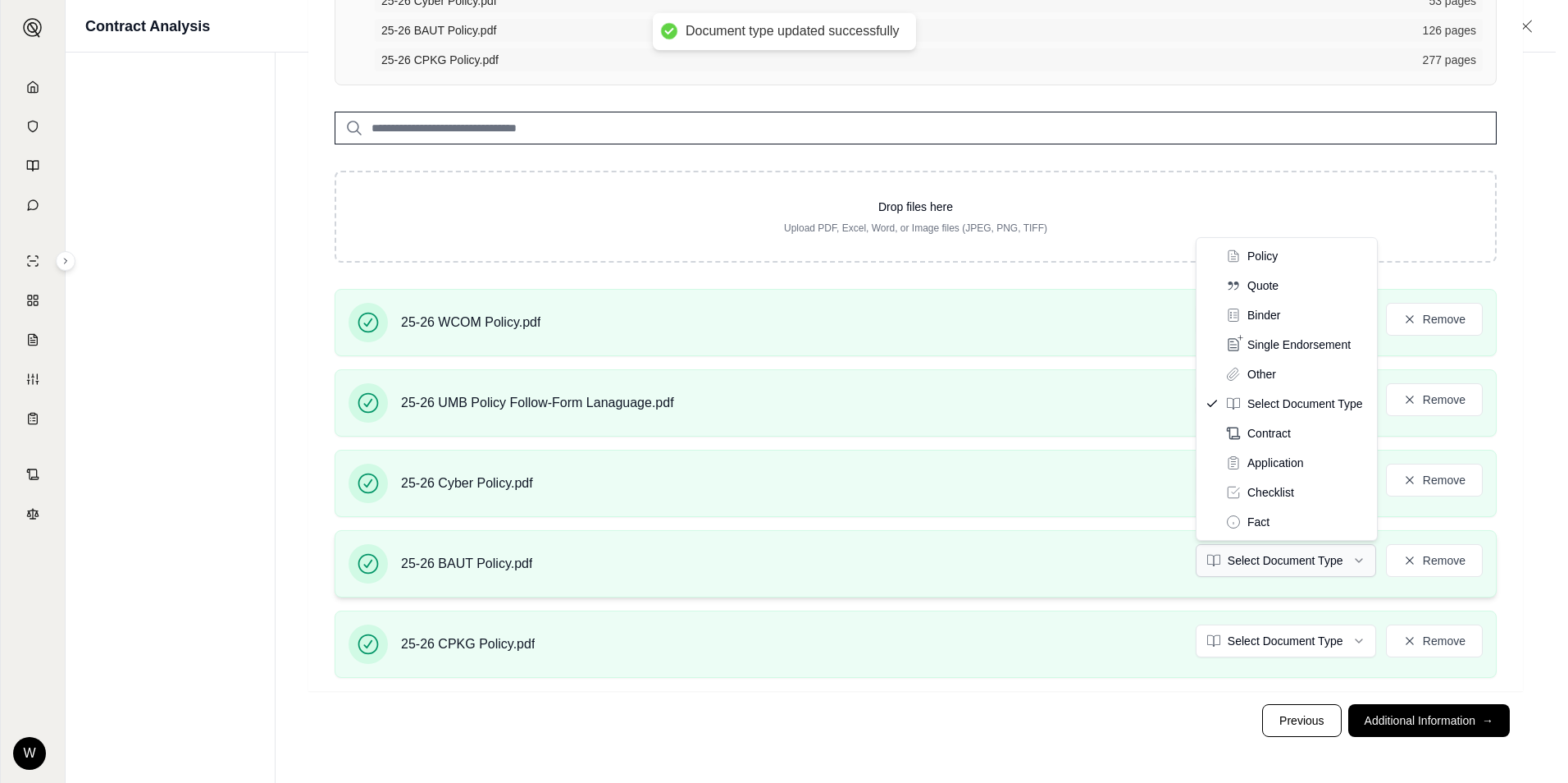
click at [1249, 549] on html "Document type updated successfully Document type updated successfully Home Vaul…" at bounding box center [784, 261] width 1568 height 1044
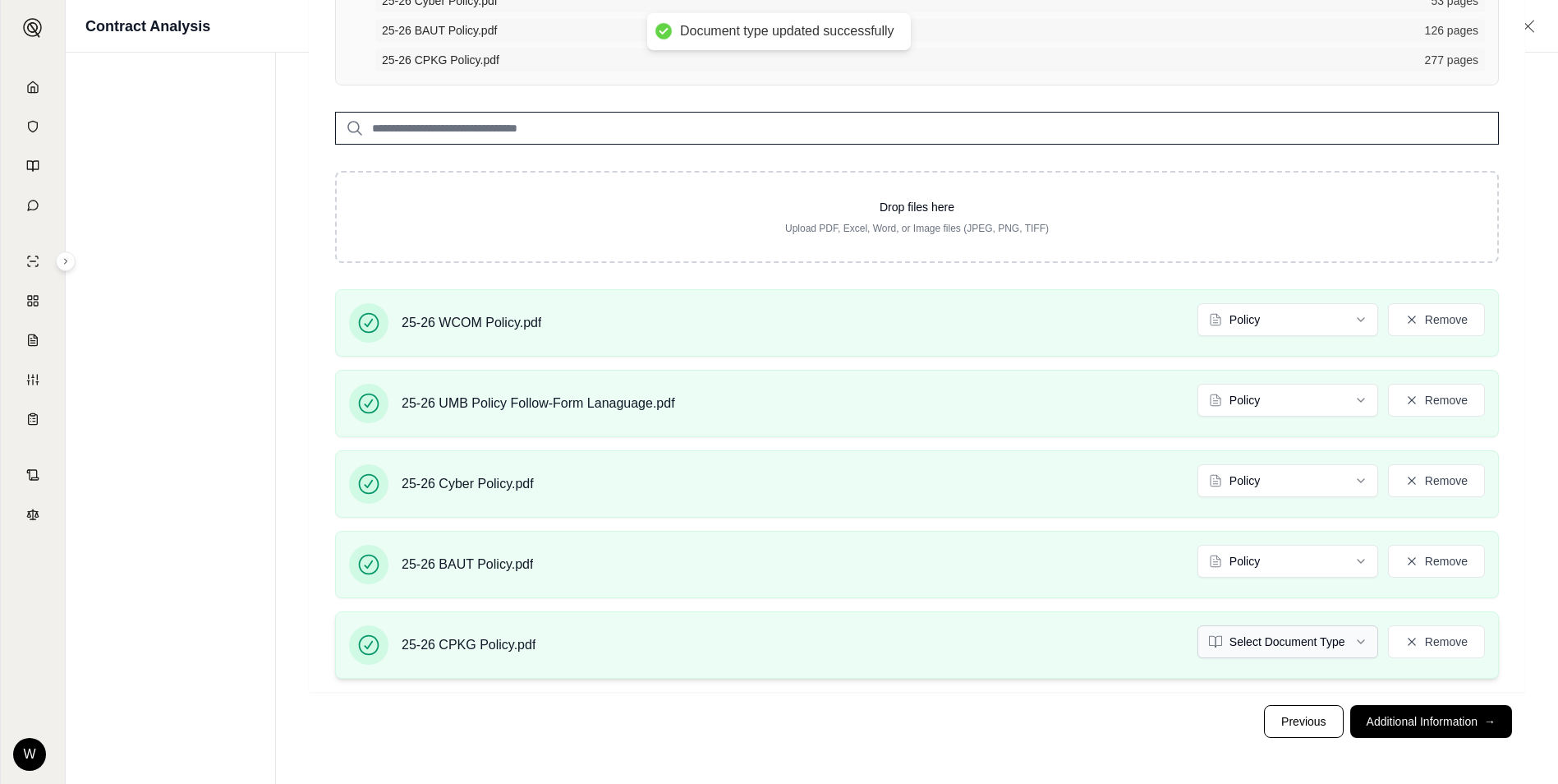
click at [1278, 627] on html "Document type updated successfully Document type updated successfully Home Vaul…" at bounding box center [779, 261] width 1558 height 1045
click at [1444, 726] on button "Additional Information →" at bounding box center [1431, 721] width 162 height 33
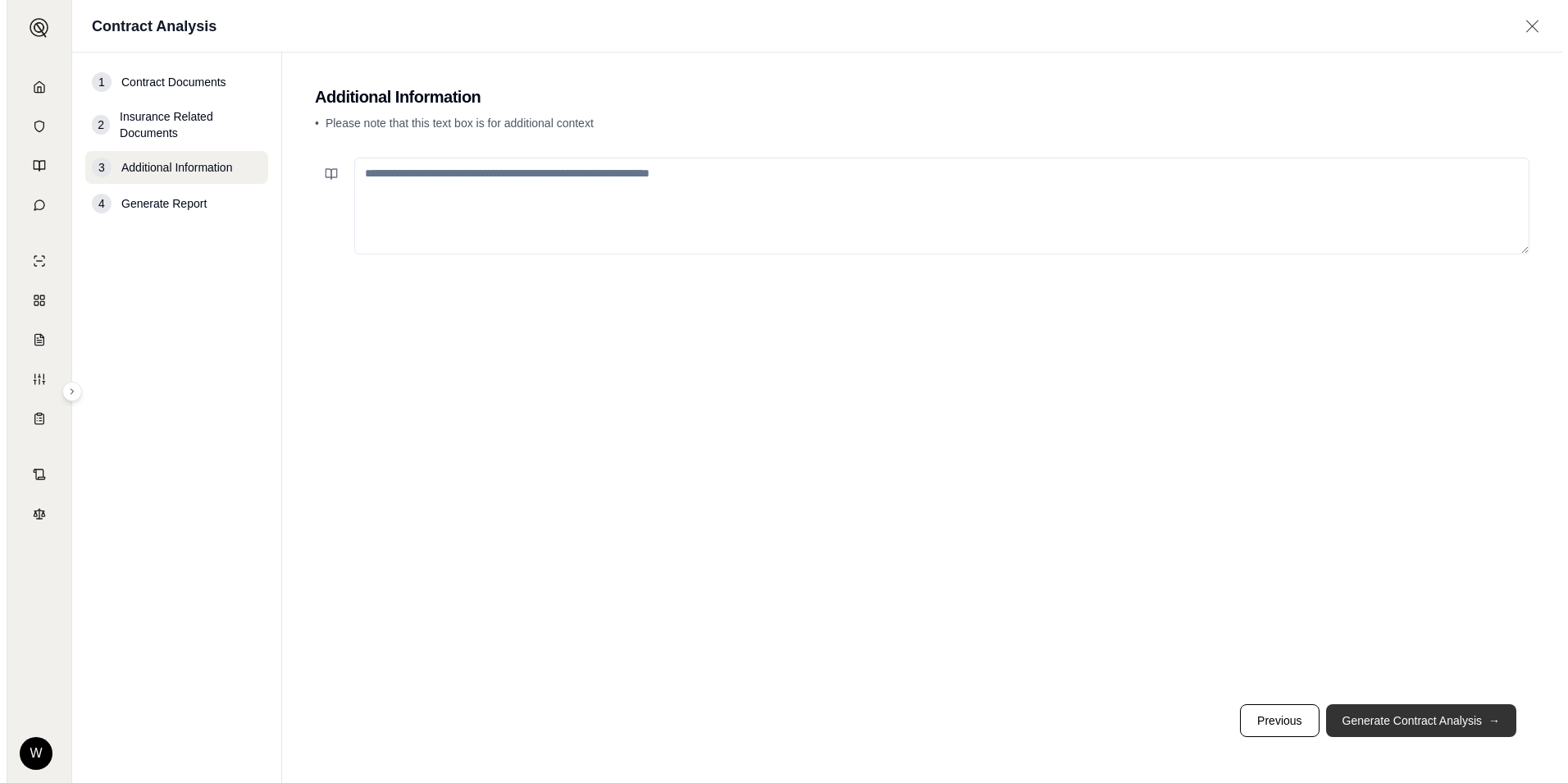
scroll to position [0, 0]
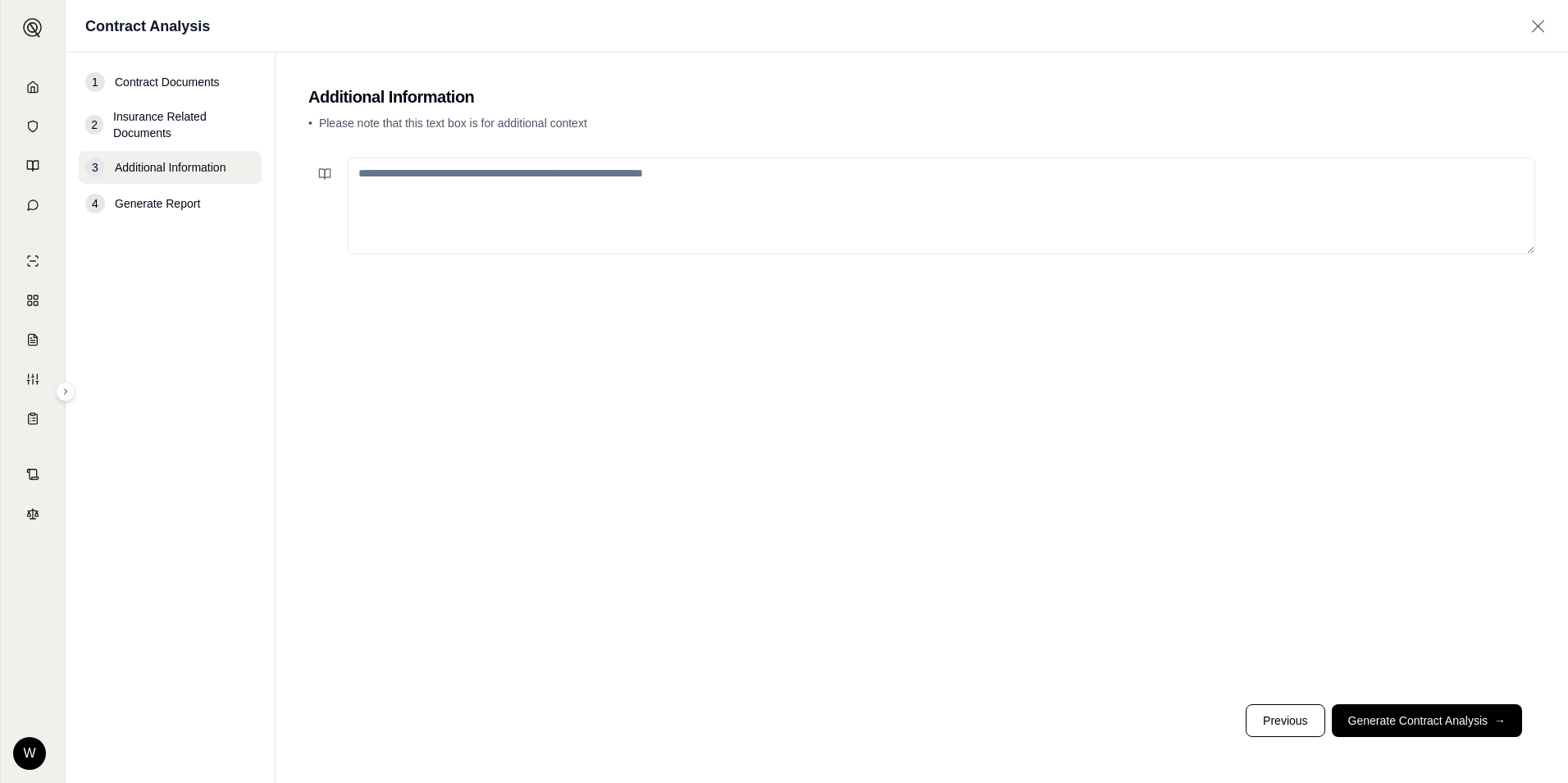
click at [633, 208] on textarea at bounding box center [942, 206] width 1187 height 97
type textarea "**********"
click at [1439, 705] on button "Generate Contract Analysis →" at bounding box center [1427, 720] width 191 height 32
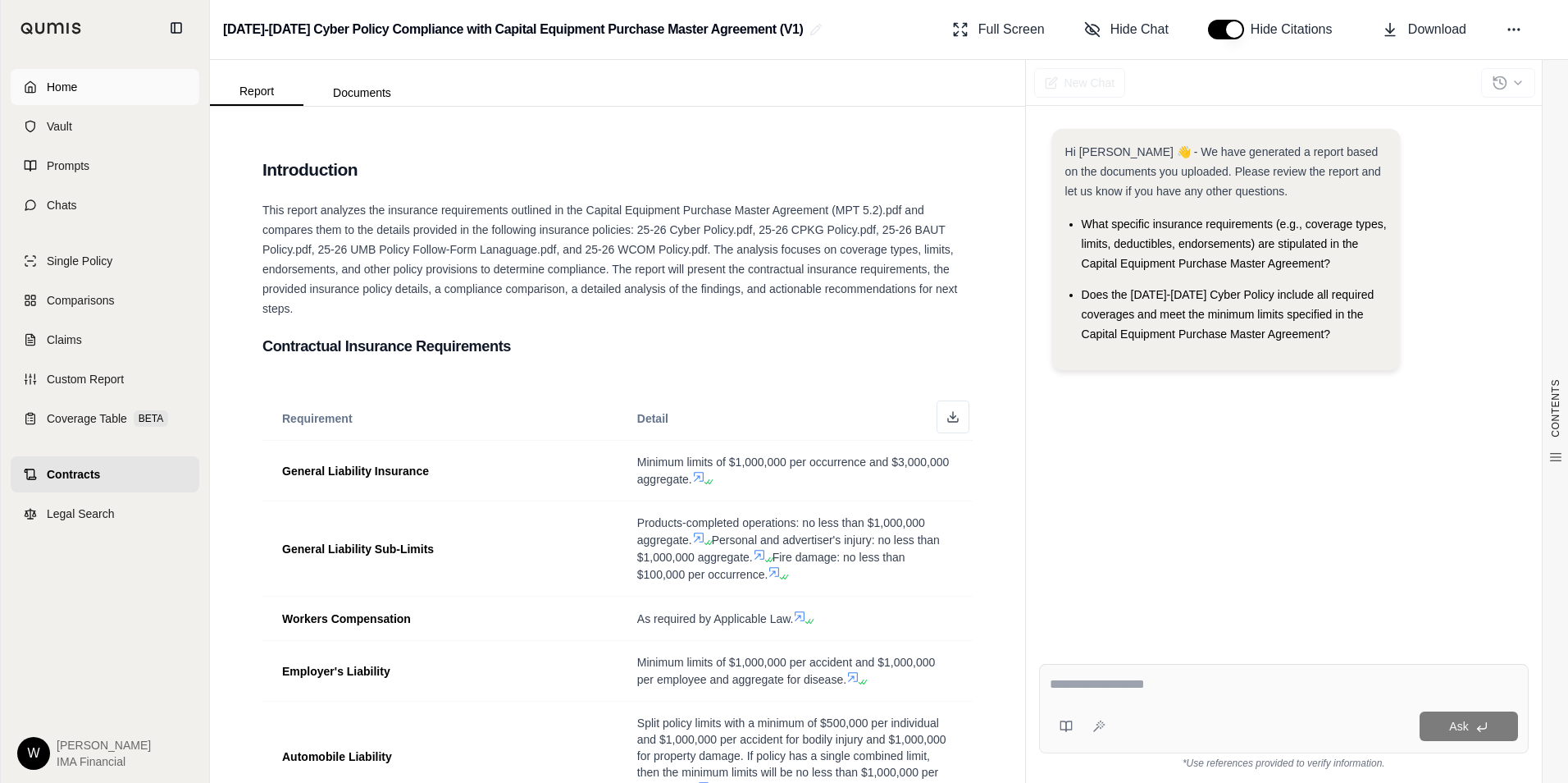
click at [47, 87] on span "Home" at bounding box center [62, 87] width 30 height 17
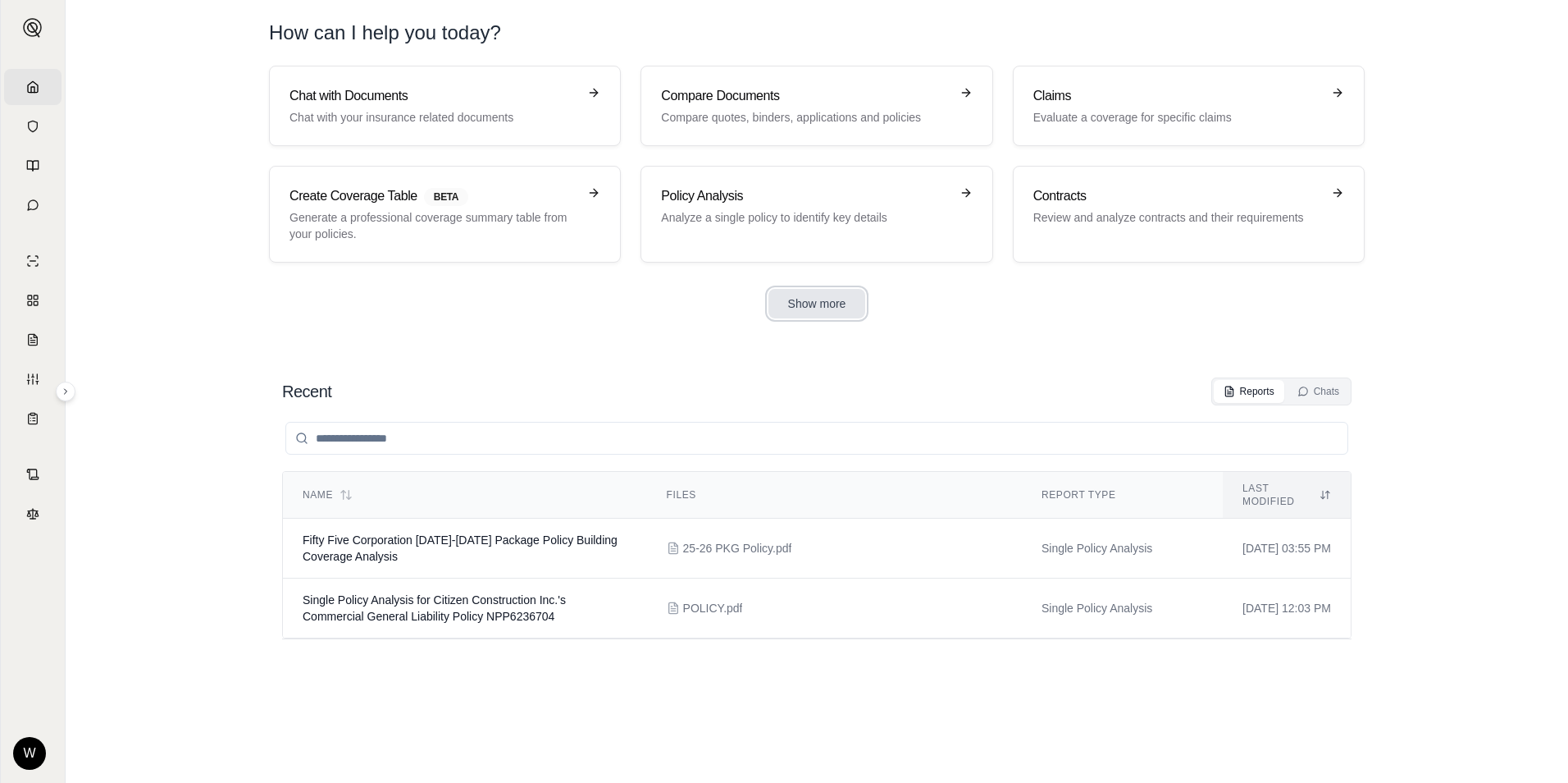
click at [801, 308] on button "Show more" at bounding box center [817, 303] width 97 height 29
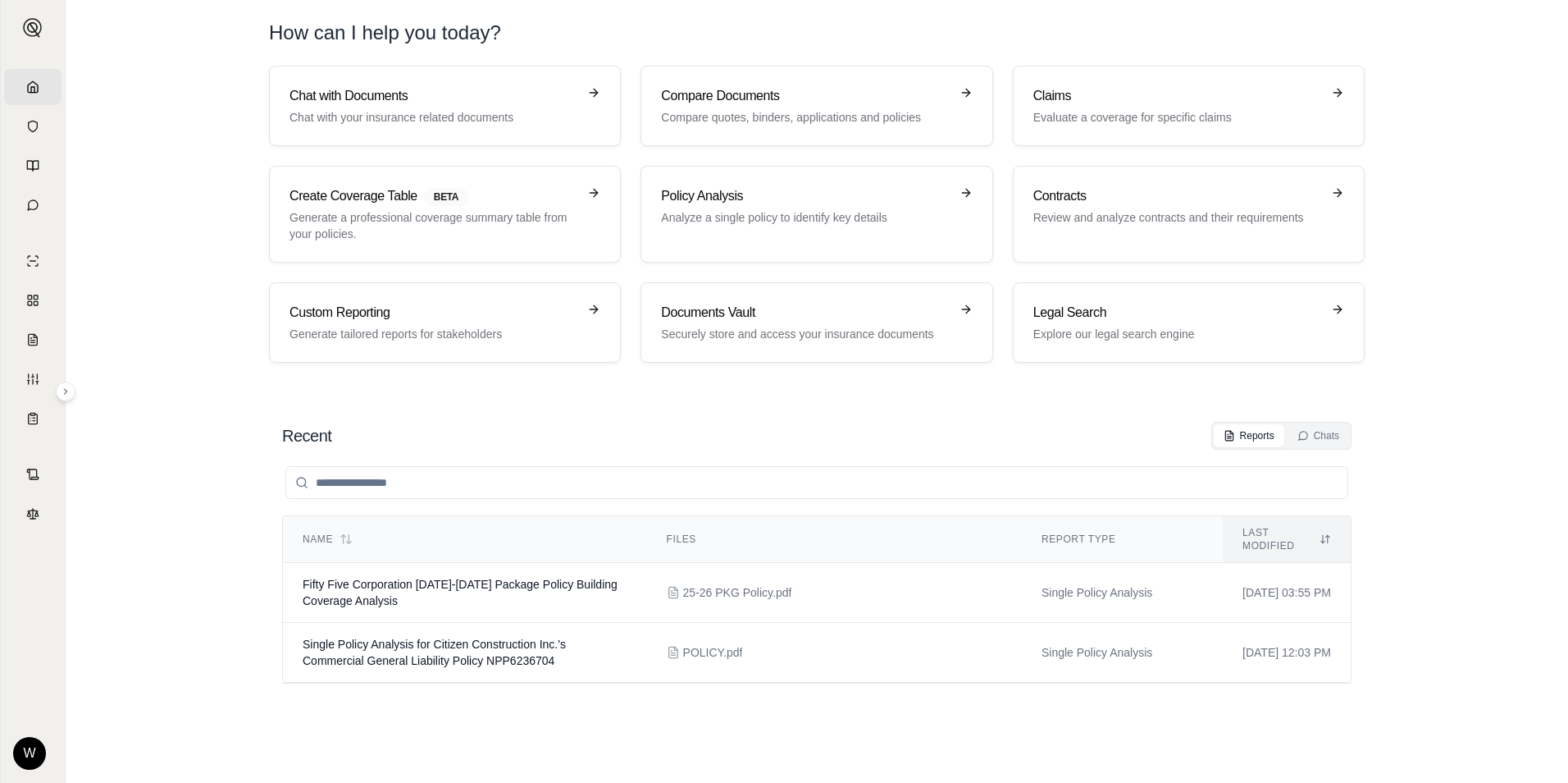
click at [612, 498] on input "search" at bounding box center [817, 481] width 1063 height 32
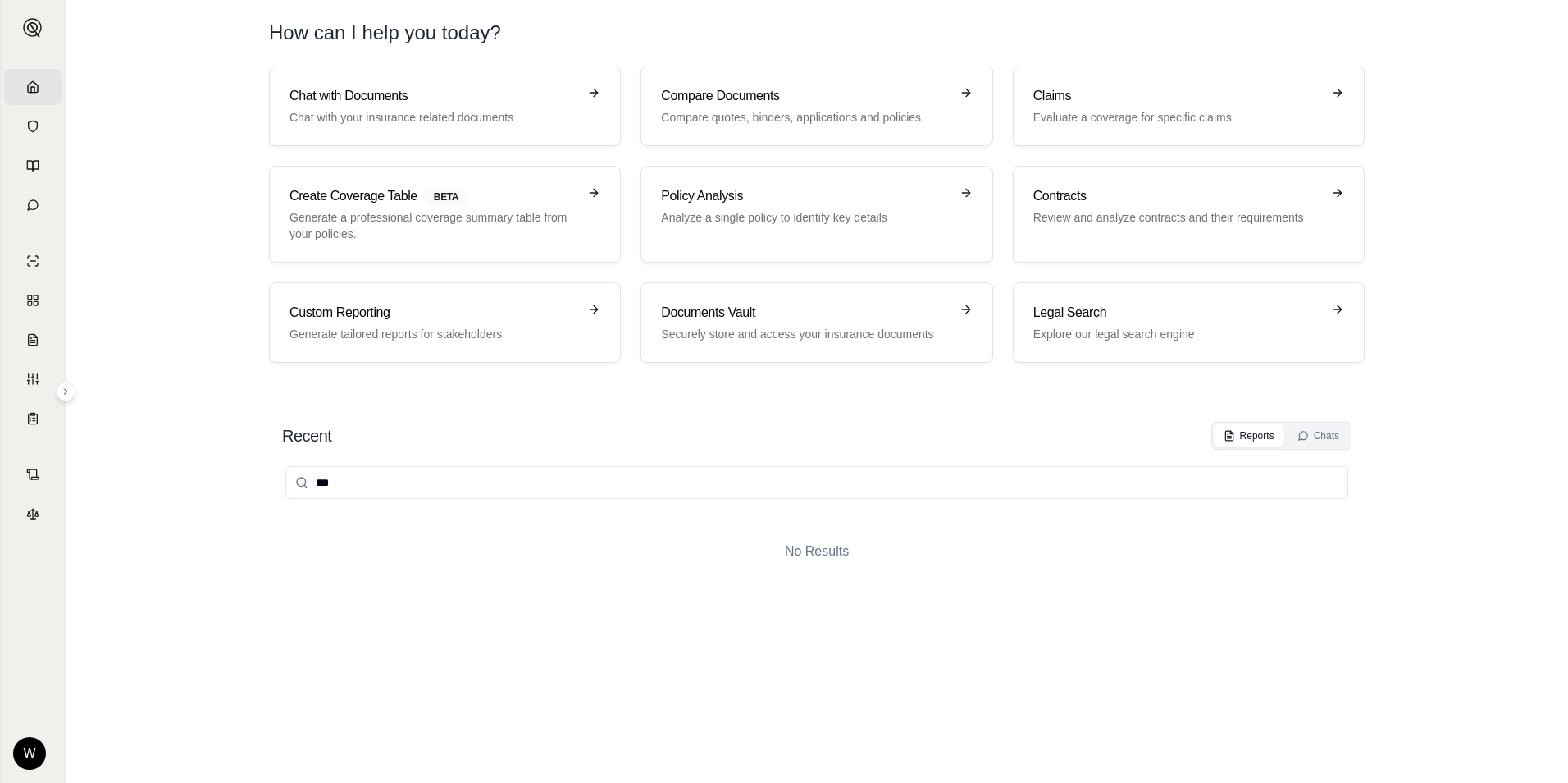
type input "***"
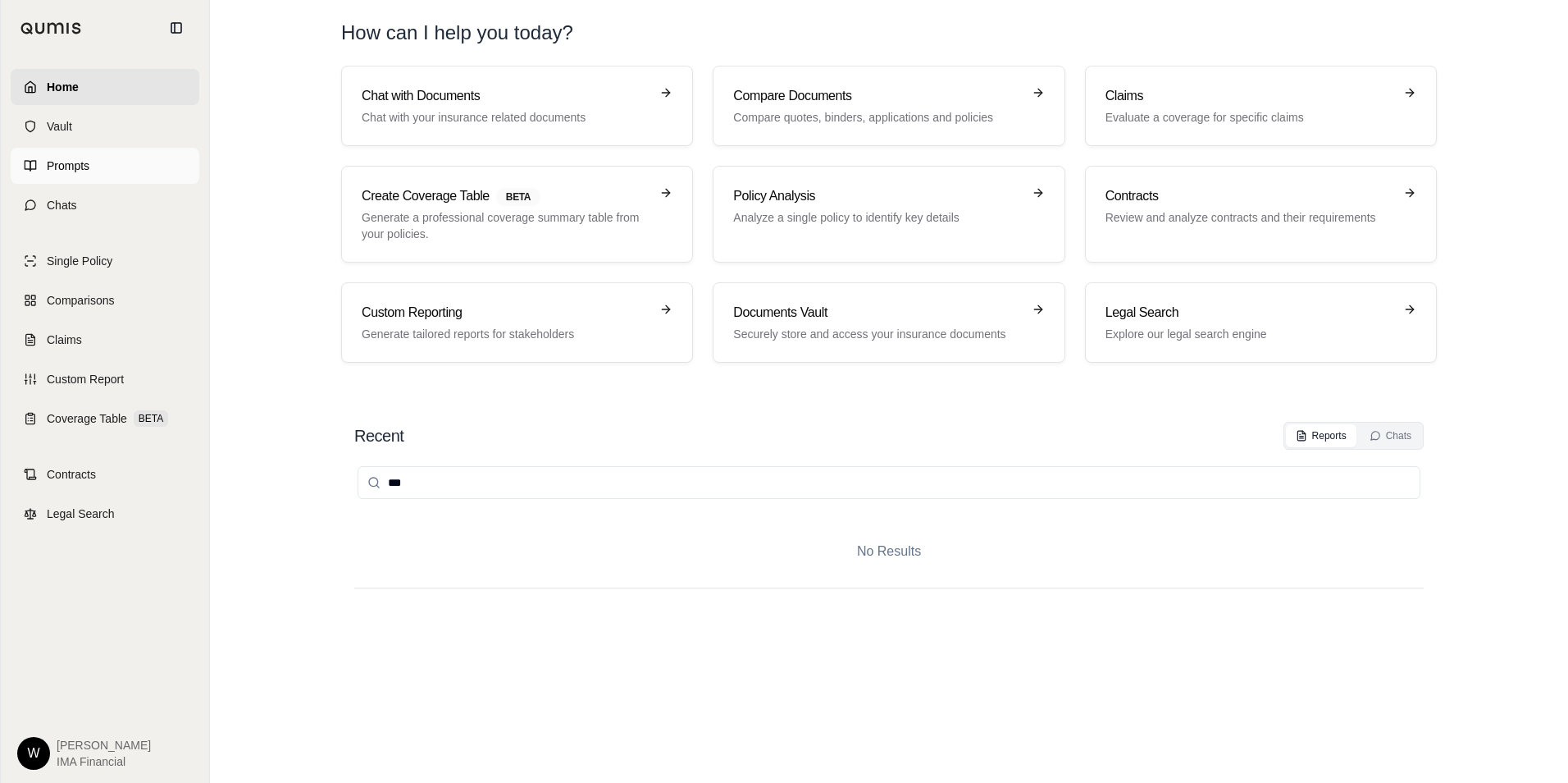
click at [32, 165] on icon at bounding box center [31, 166] width 13 height 13
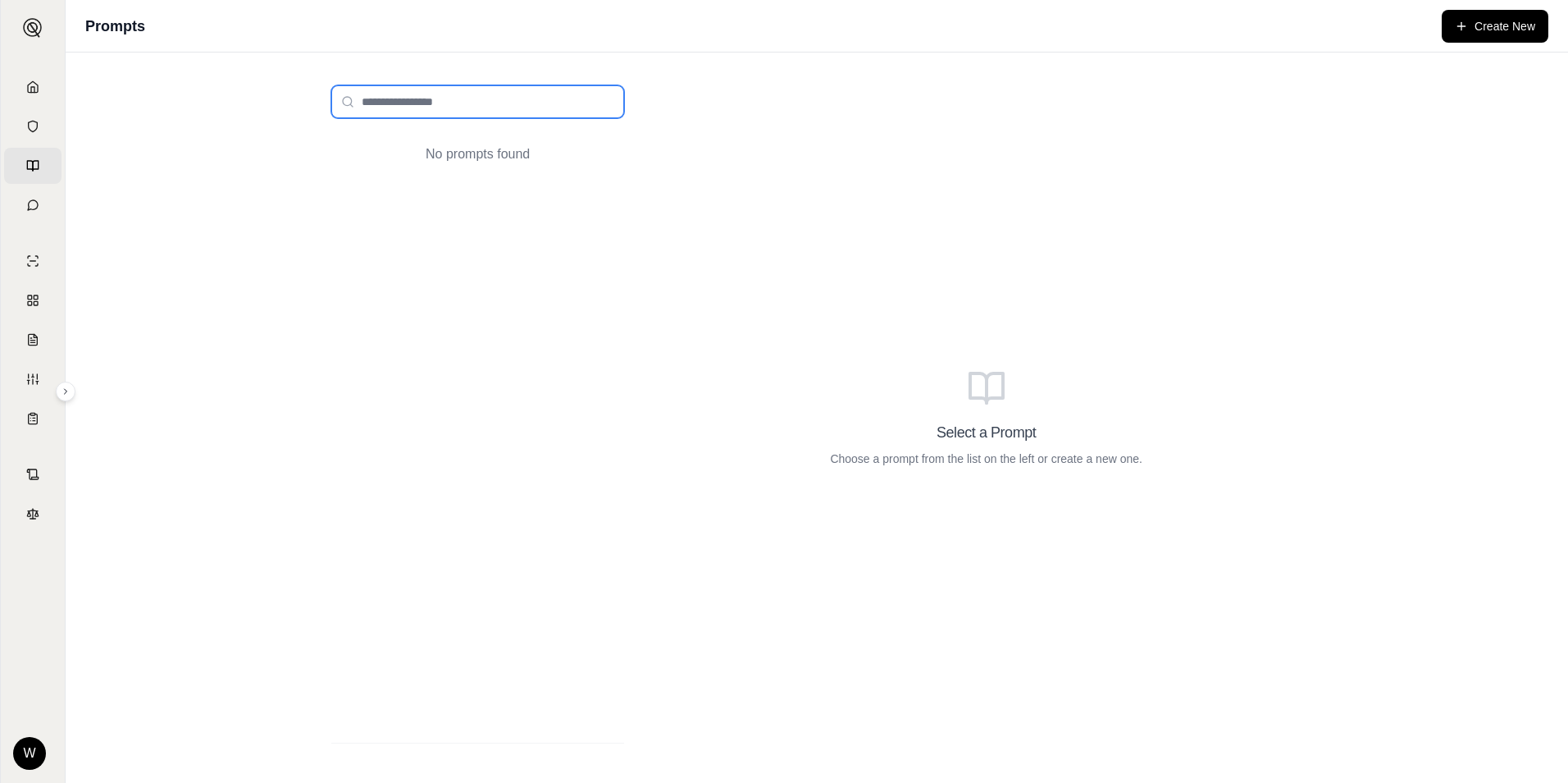
click at [477, 96] on input "search" at bounding box center [478, 101] width 293 height 32
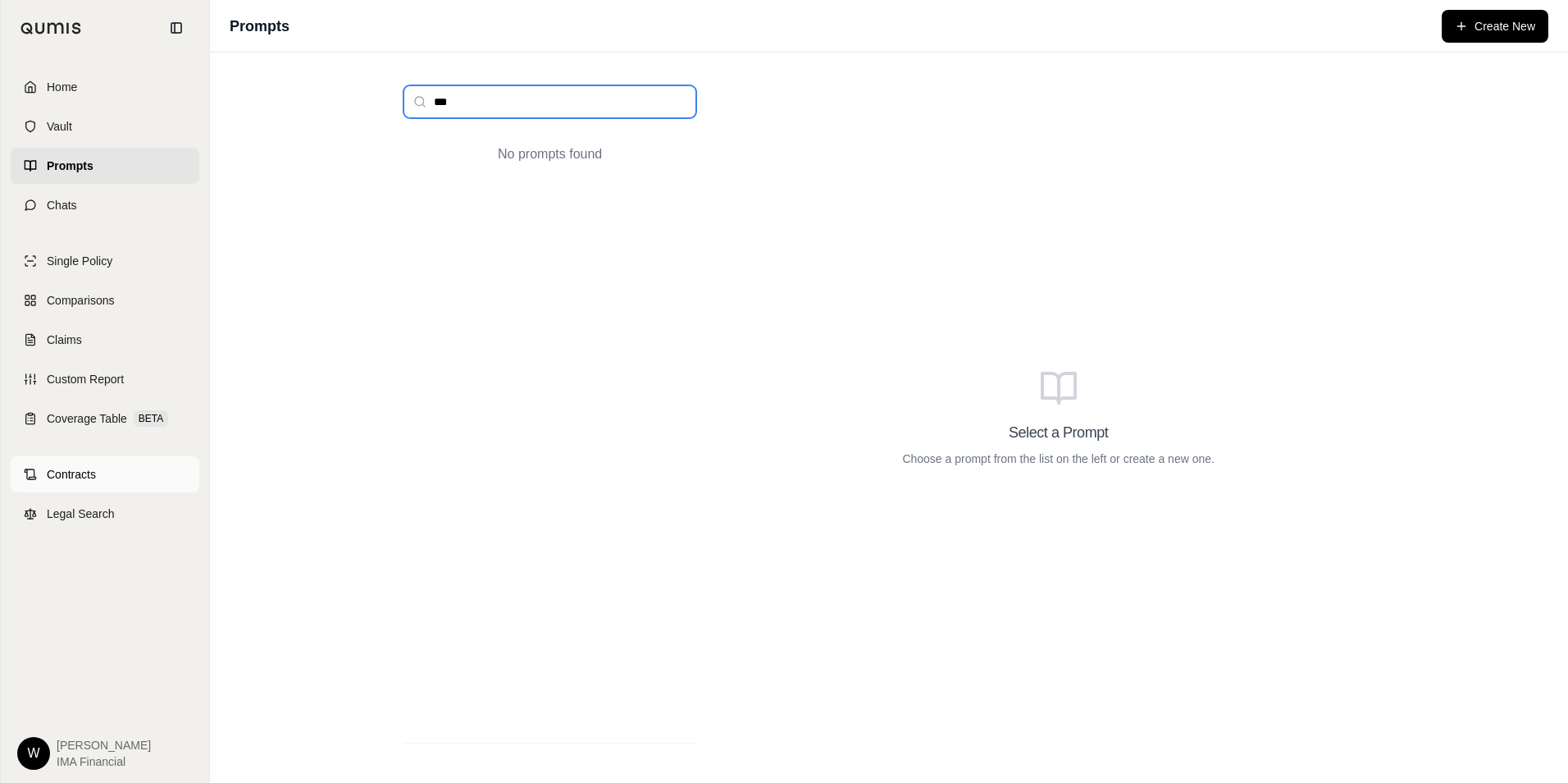
type input "***"
click at [82, 459] on link "Contracts" at bounding box center [105, 474] width 189 height 36
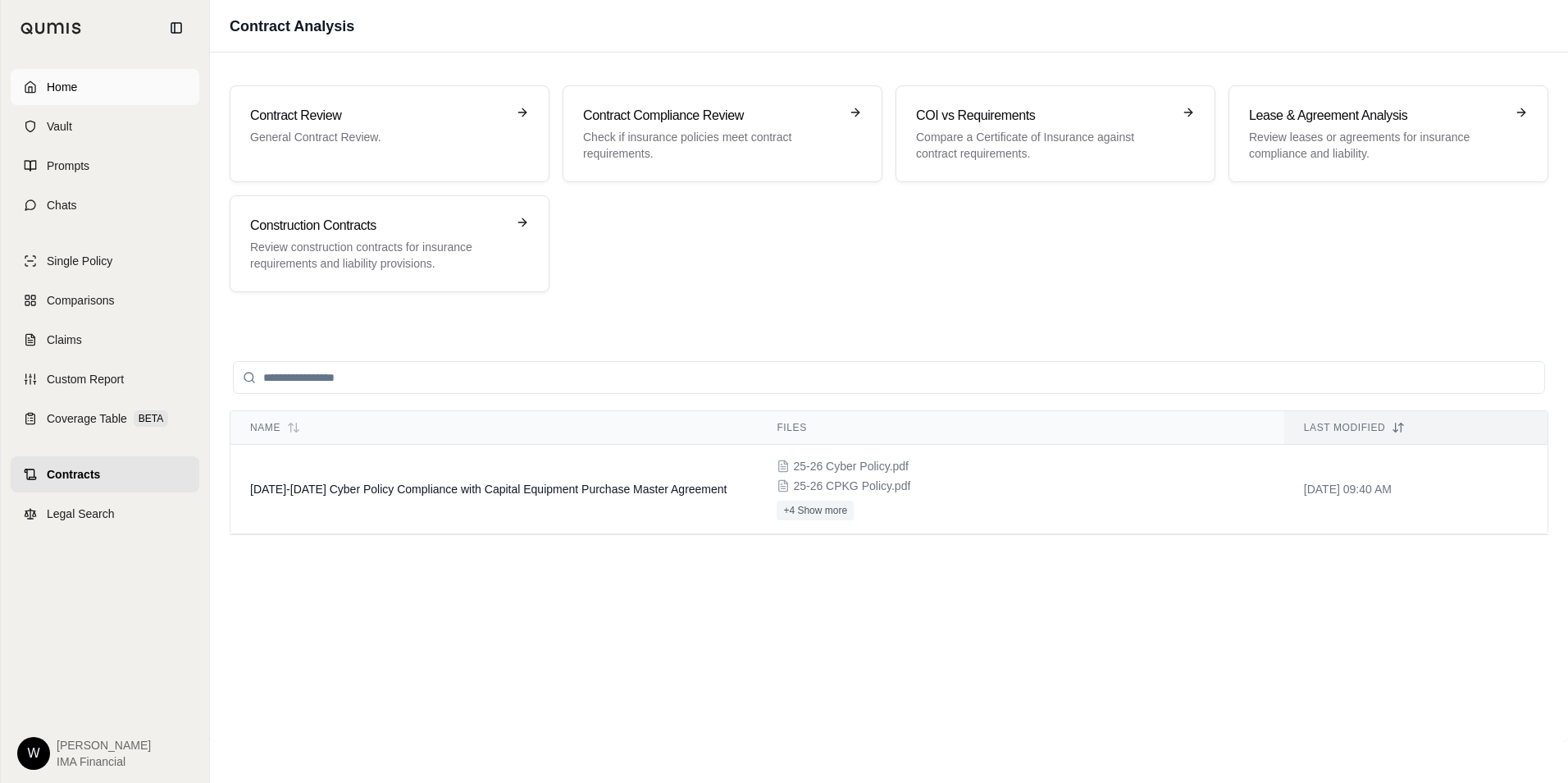
click at [60, 87] on span "Home" at bounding box center [62, 87] width 30 height 17
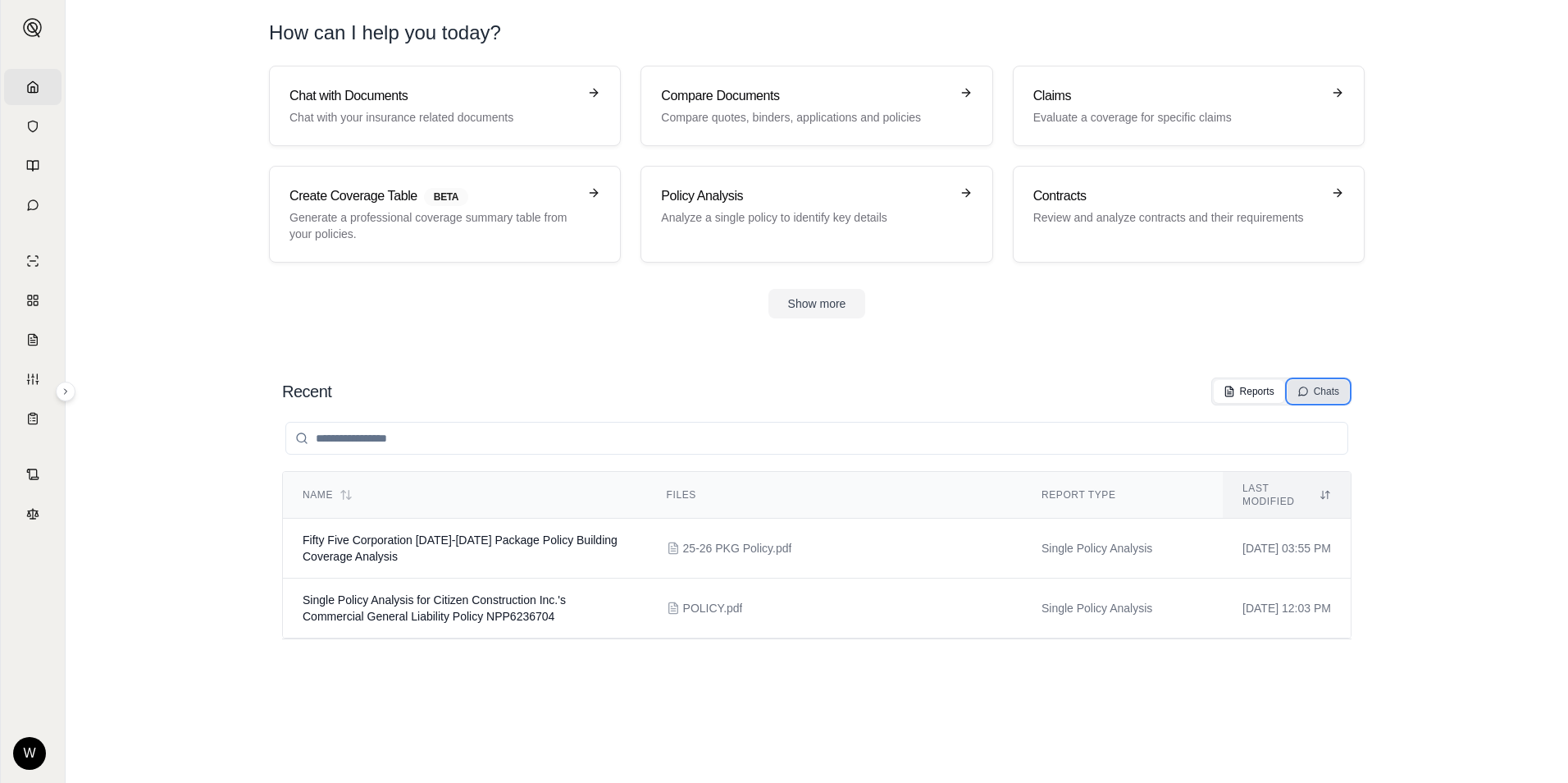
click at [1329, 388] on div "Chats" at bounding box center [1318, 392] width 42 height 13
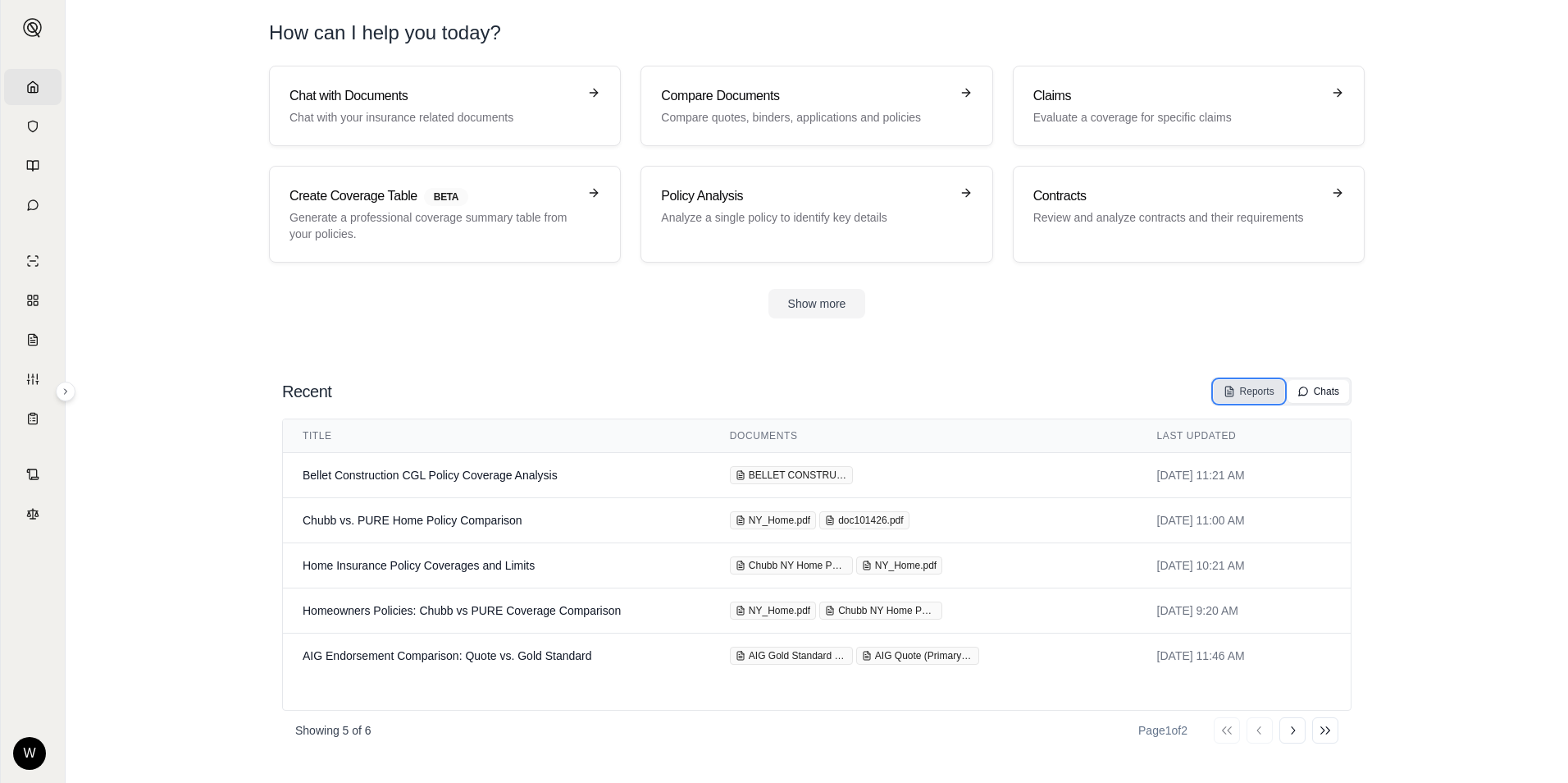
click at [1253, 400] on button "Reports" at bounding box center [1249, 392] width 71 height 23
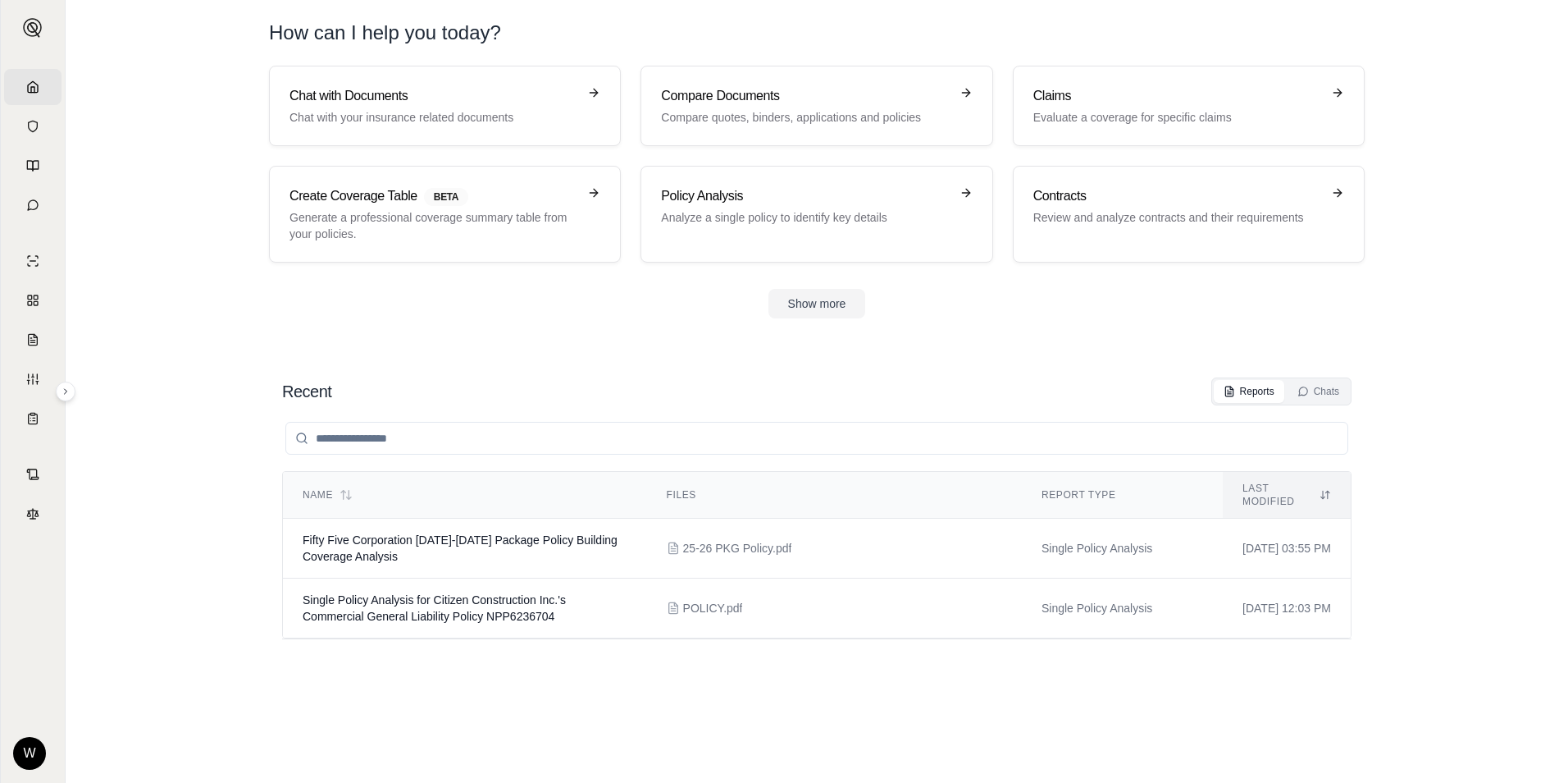
click at [832, 319] on section "Chat with Documents Chat with your insurance related documents Compare Document…" at bounding box center [817, 205] width 1490 height 279
click at [832, 306] on button "Show more" at bounding box center [817, 303] width 97 height 29
